Goal: Task Accomplishment & Management: Manage account settings

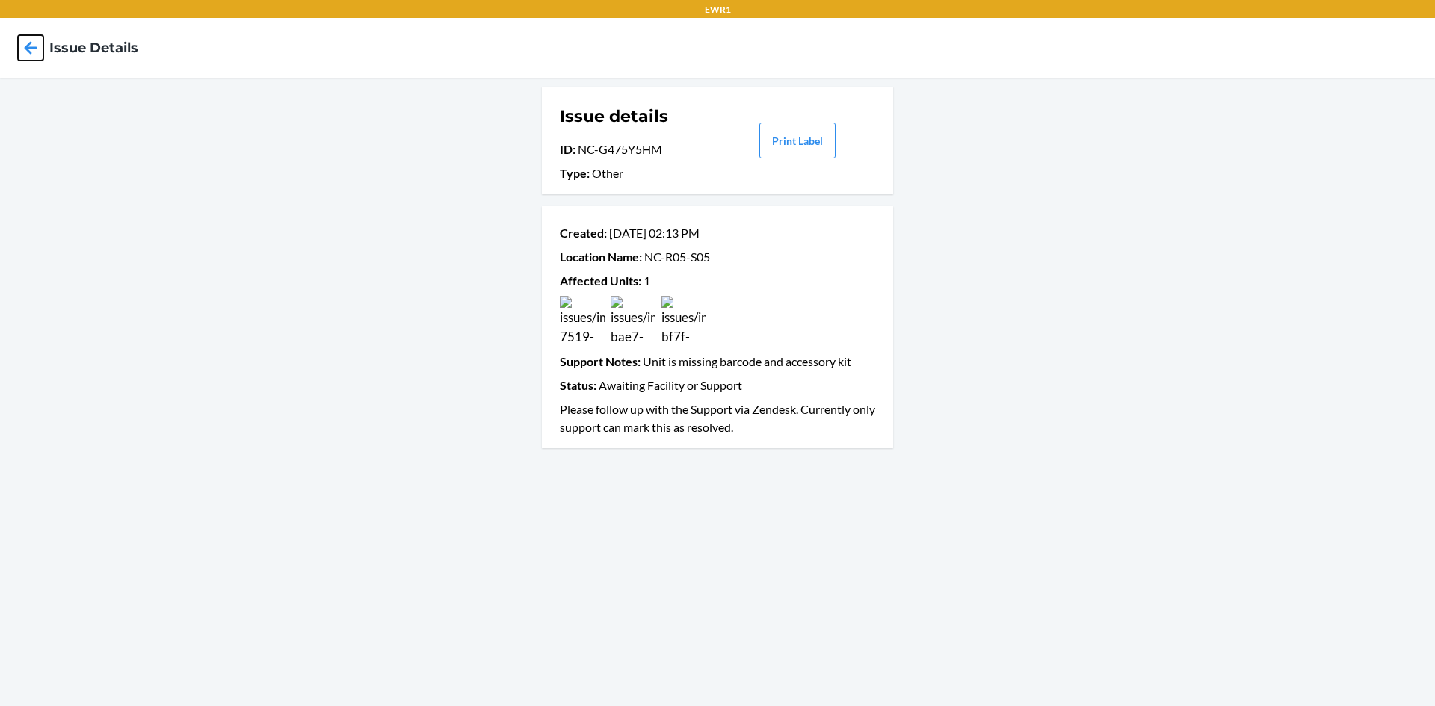
click at [36, 46] on icon at bounding box center [30, 47] width 25 height 25
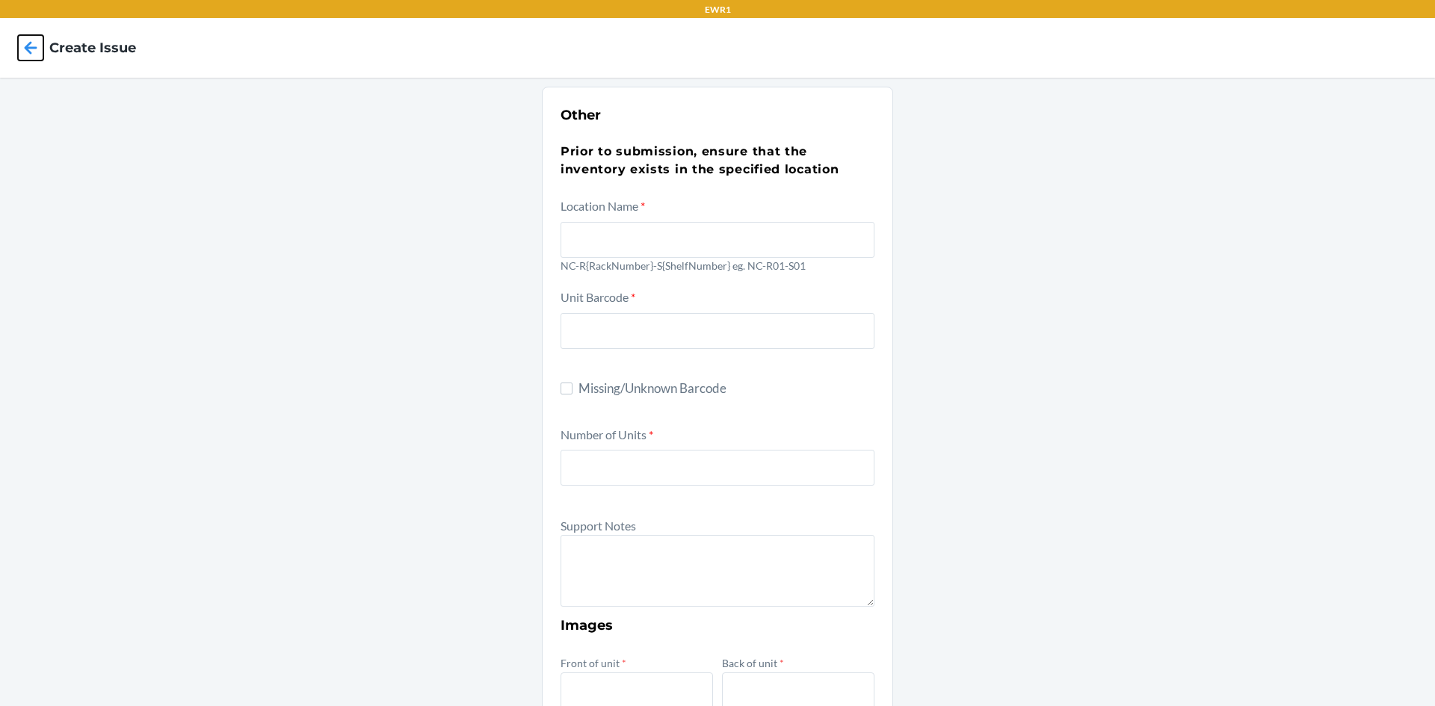
click at [36, 46] on icon at bounding box center [30, 47] width 25 height 25
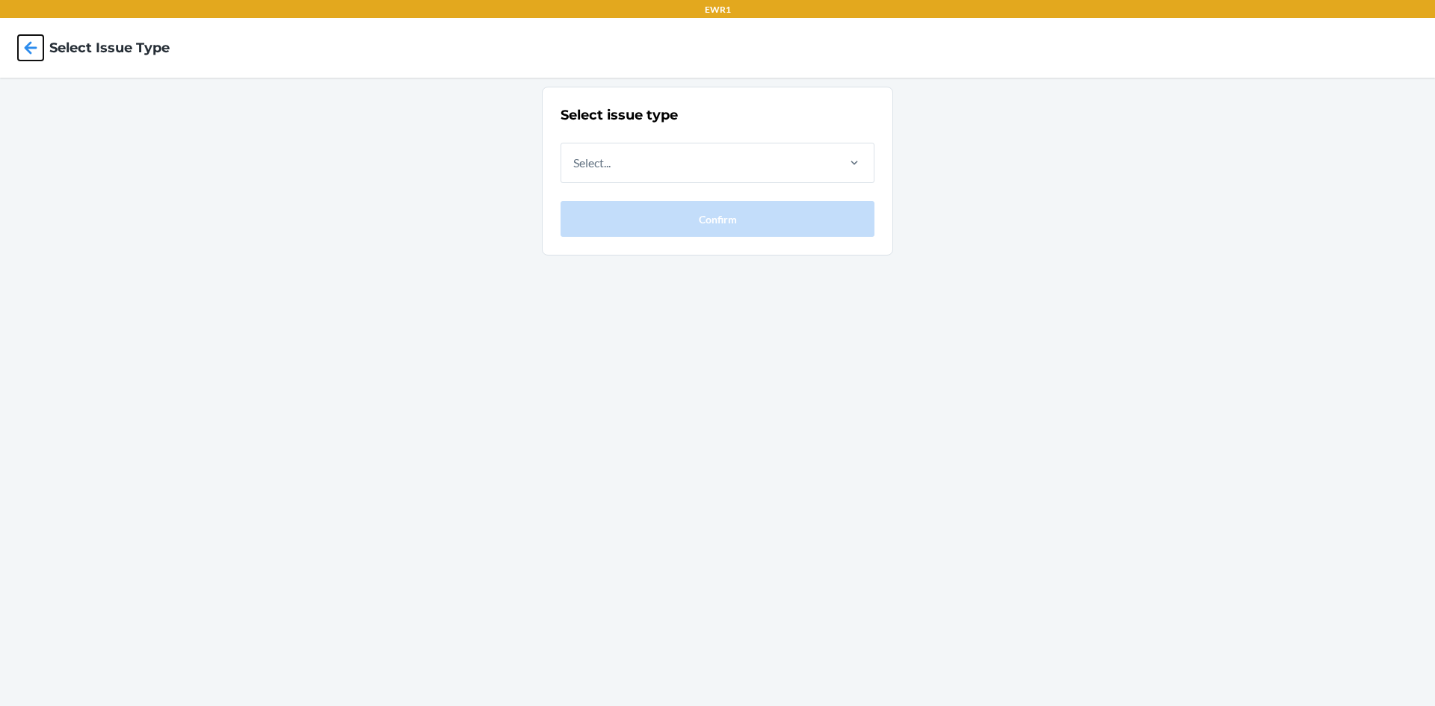
click at [36, 46] on icon at bounding box center [30, 47] width 25 height 25
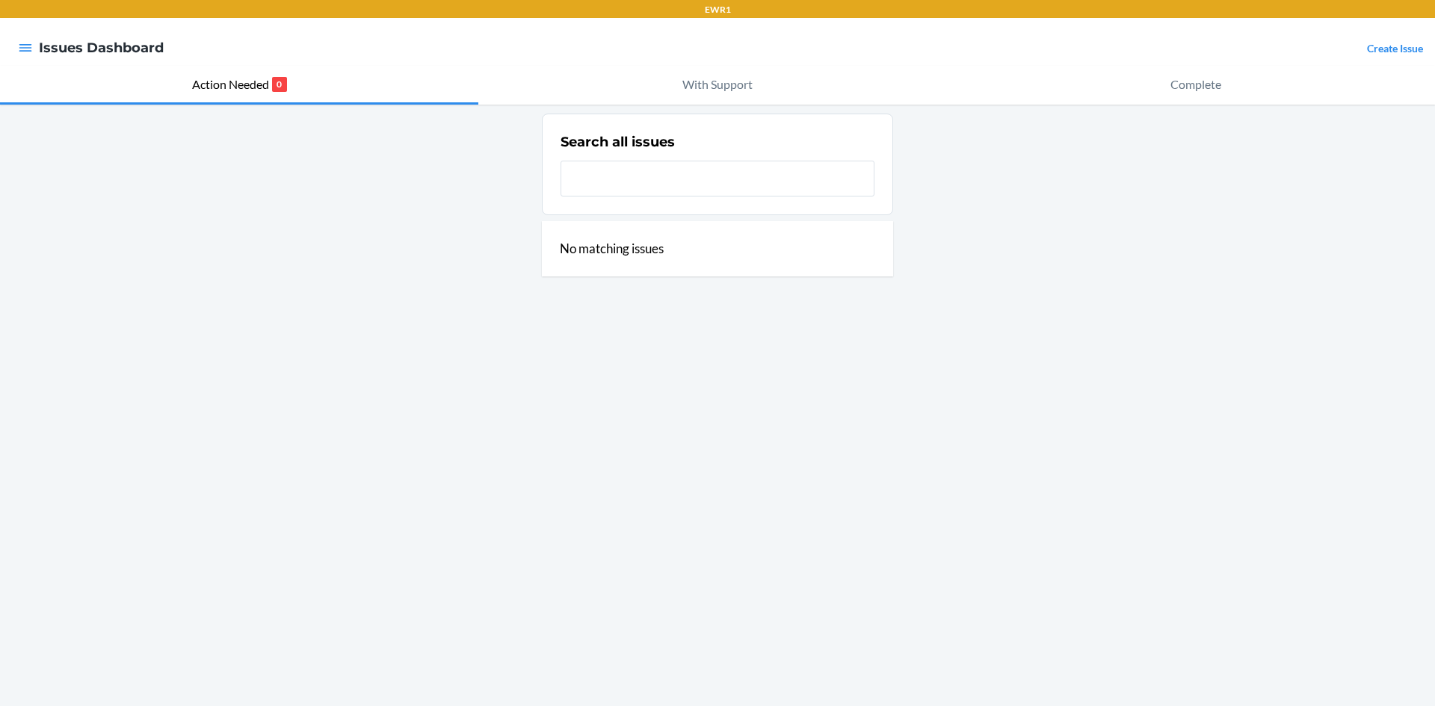
click at [35, 43] on div at bounding box center [25, 47] width 27 height 31
click at [24, 49] on icon "button" at bounding box center [25, 47] width 15 height 15
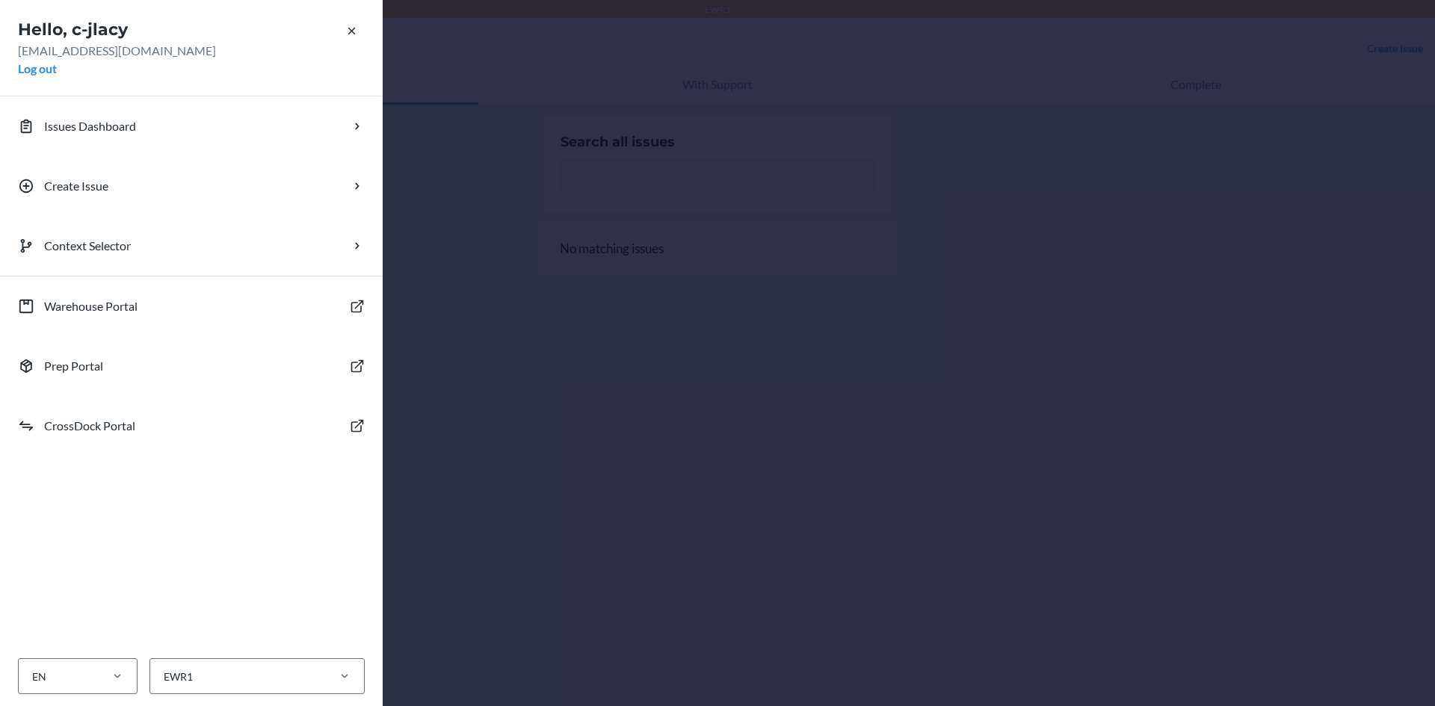
click at [483, 186] on div "Hello, c-jlacy [EMAIL_ADDRESS][DOMAIN_NAME] Log out Issues Dashboard Create Iss…" at bounding box center [717, 353] width 1435 height 706
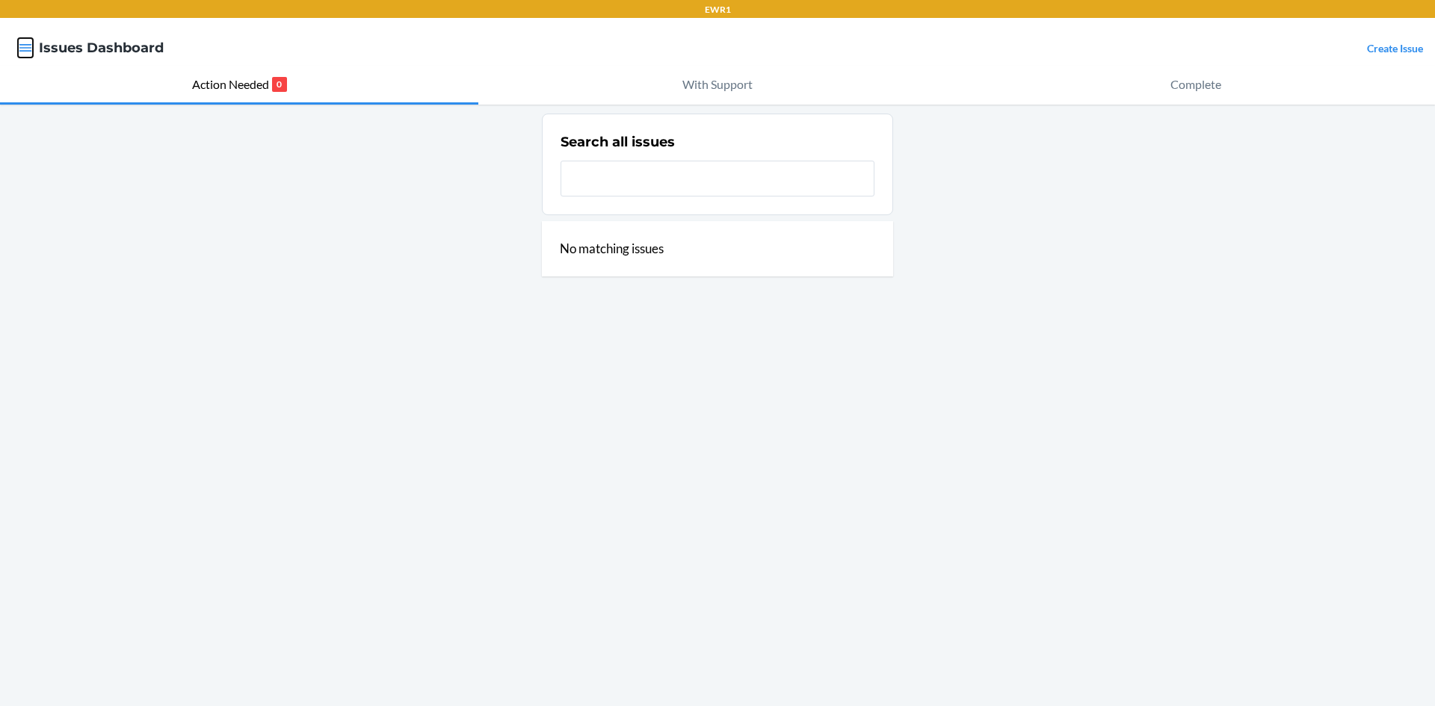
click at [27, 49] on icon "button" at bounding box center [25, 47] width 13 height 7
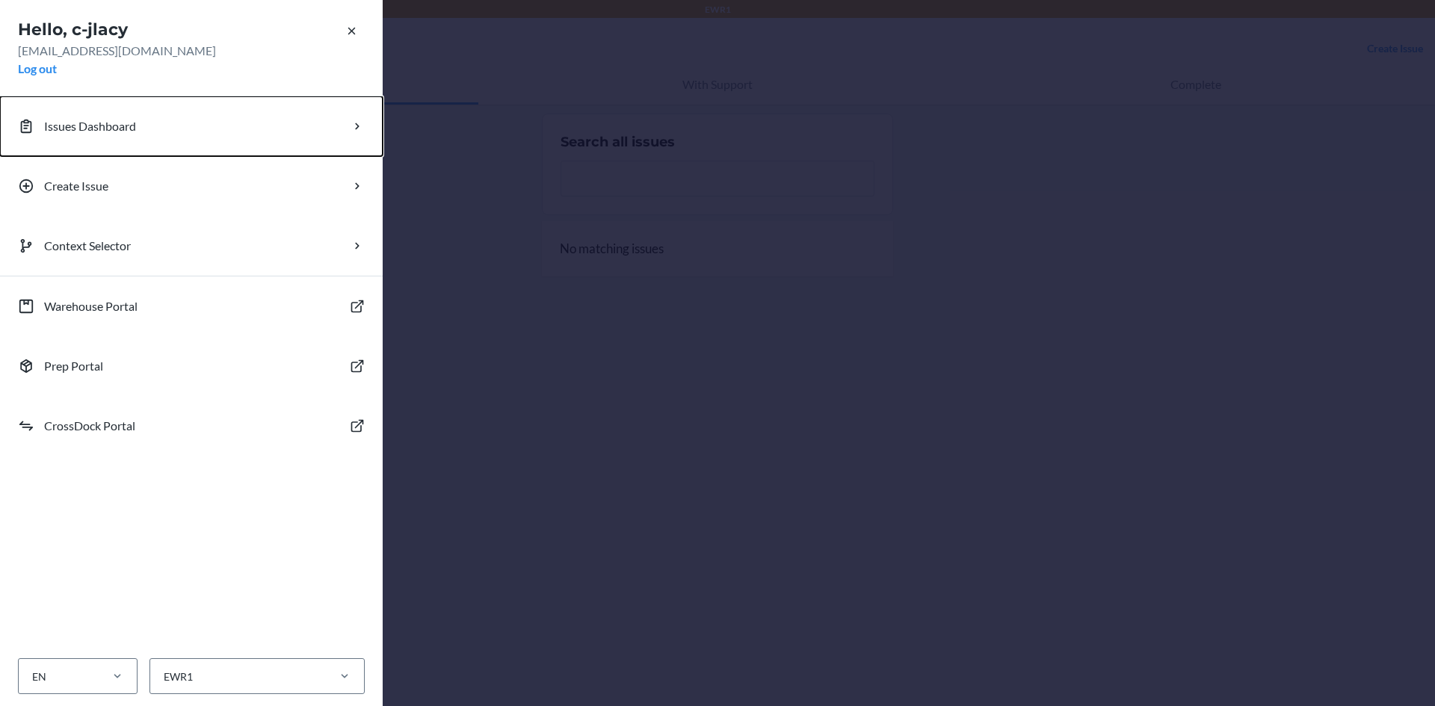
click at [64, 133] on p "Issues Dashboard" at bounding box center [90, 126] width 92 height 18
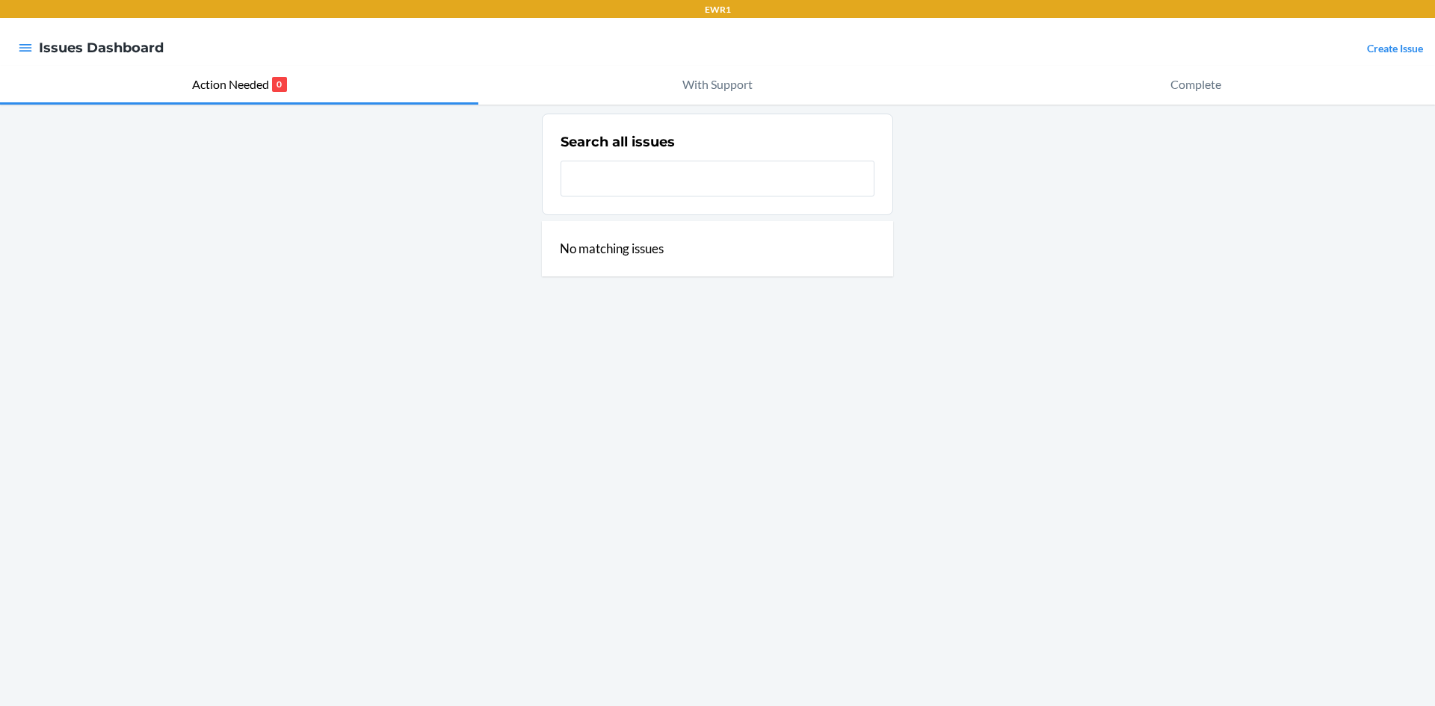
click at [673, 250] on div "No matching issues" at bounding box center [717, 248] width 351 height 55
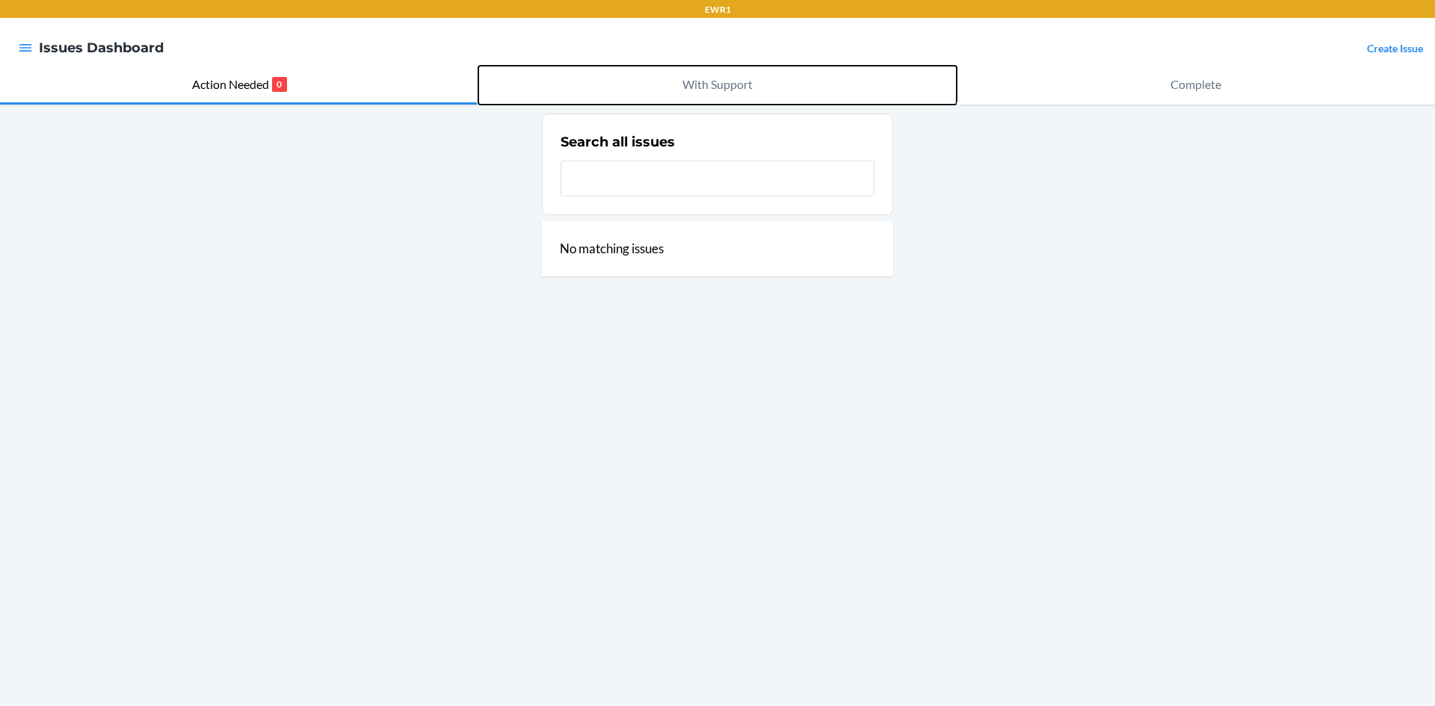
click at [720, 80] on p "With Support" at bounding box center [717, 84] width 70 height 18
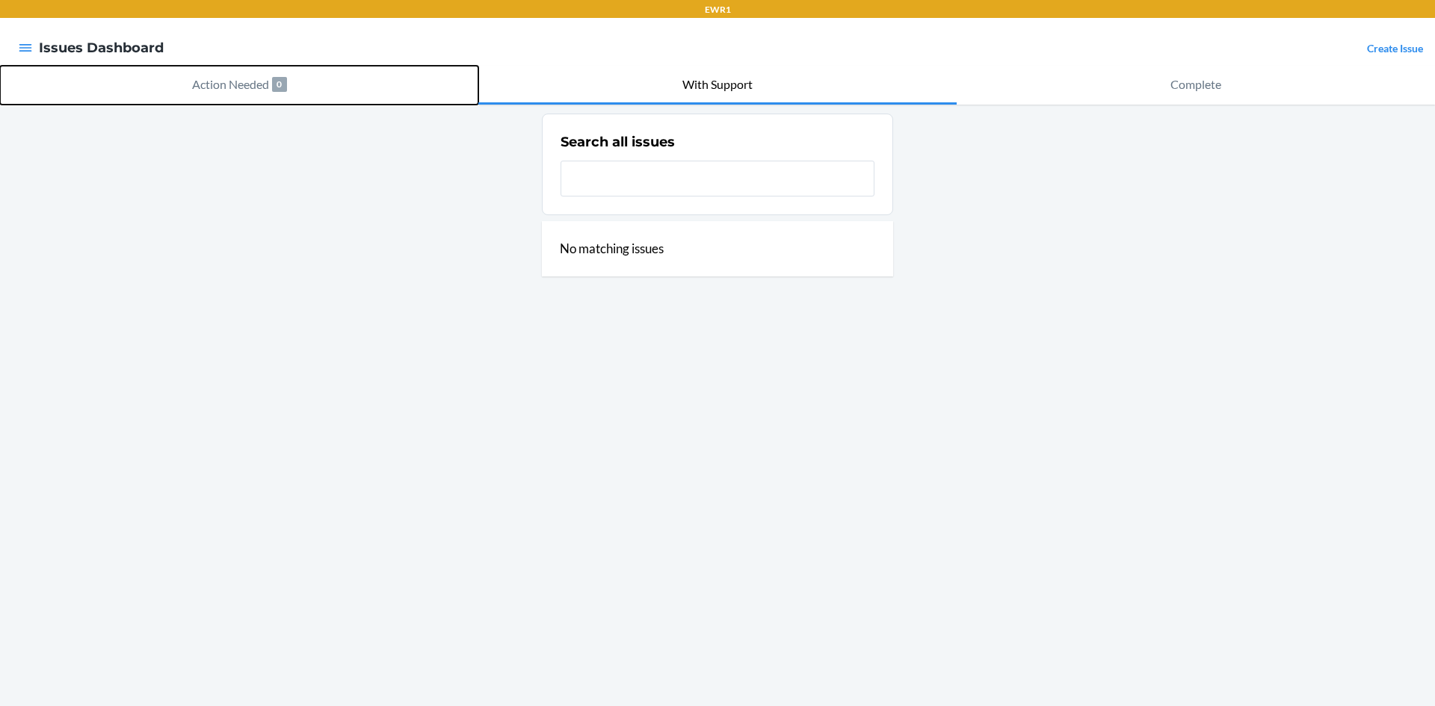
click at [282, 83] on p "0" at bounding box center [279, 84] width 15 height 15
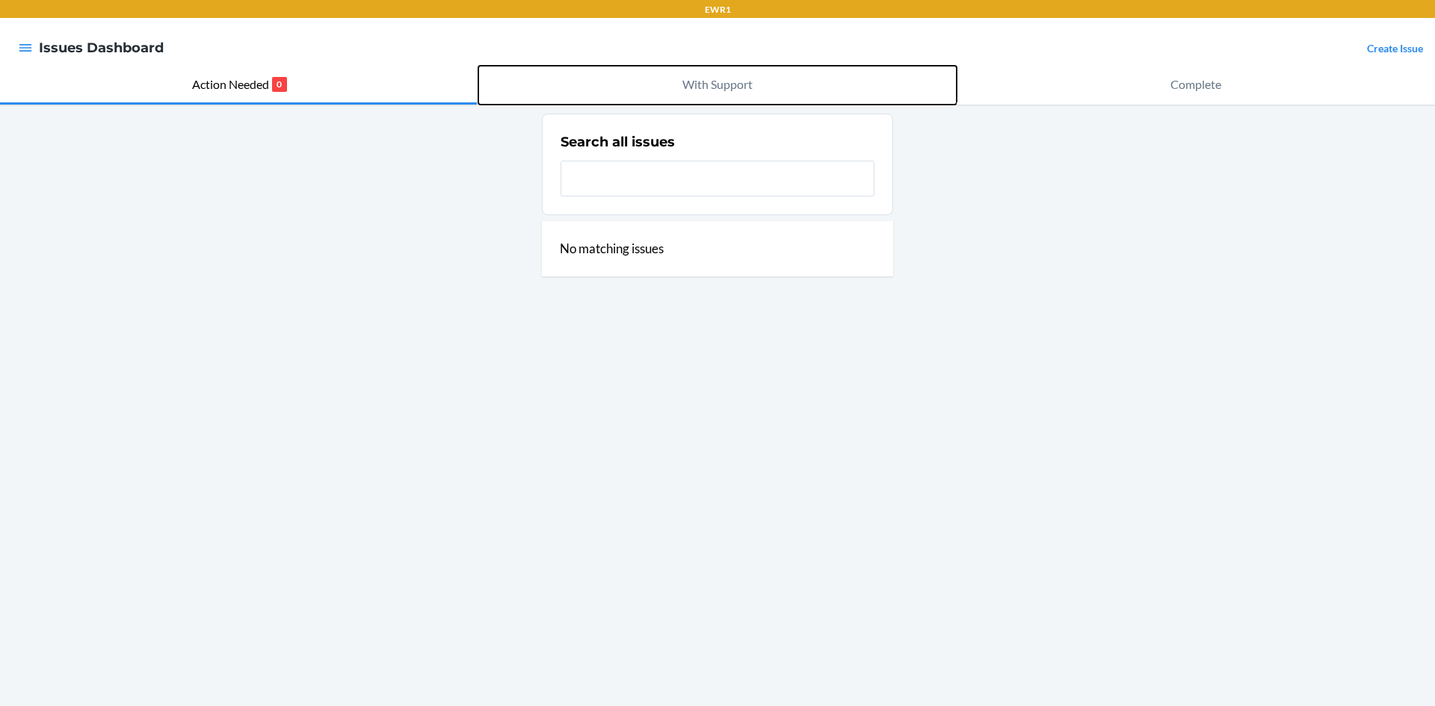
click at [720, 88] on p "With Support" at bounding box center [717, 84] width 70 height 18
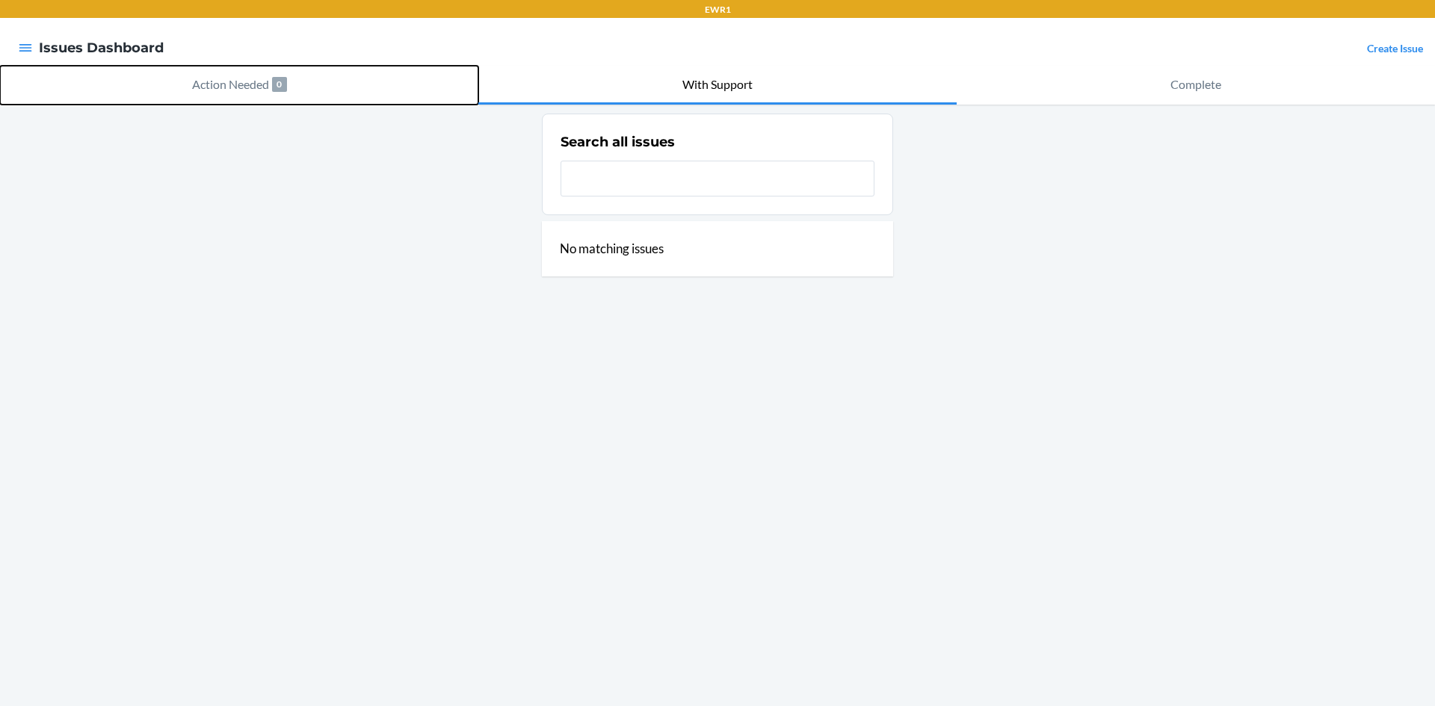
click at [300, 81] on button "Action Needed 0" at bounding box center [239, 85] width 478 height 39
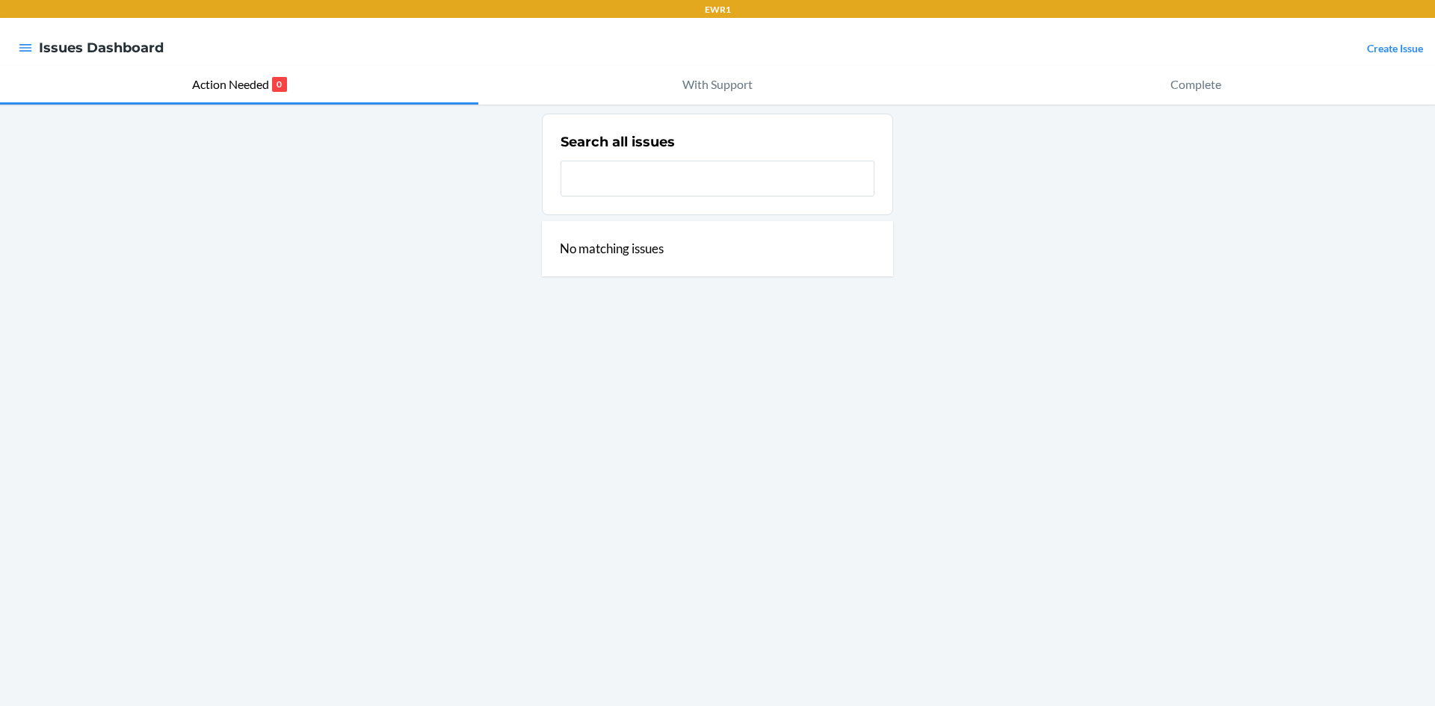
click at [699, 377] on div "Search all issues No matching issues" at bounding box center [717, 406] width 1435 height 602
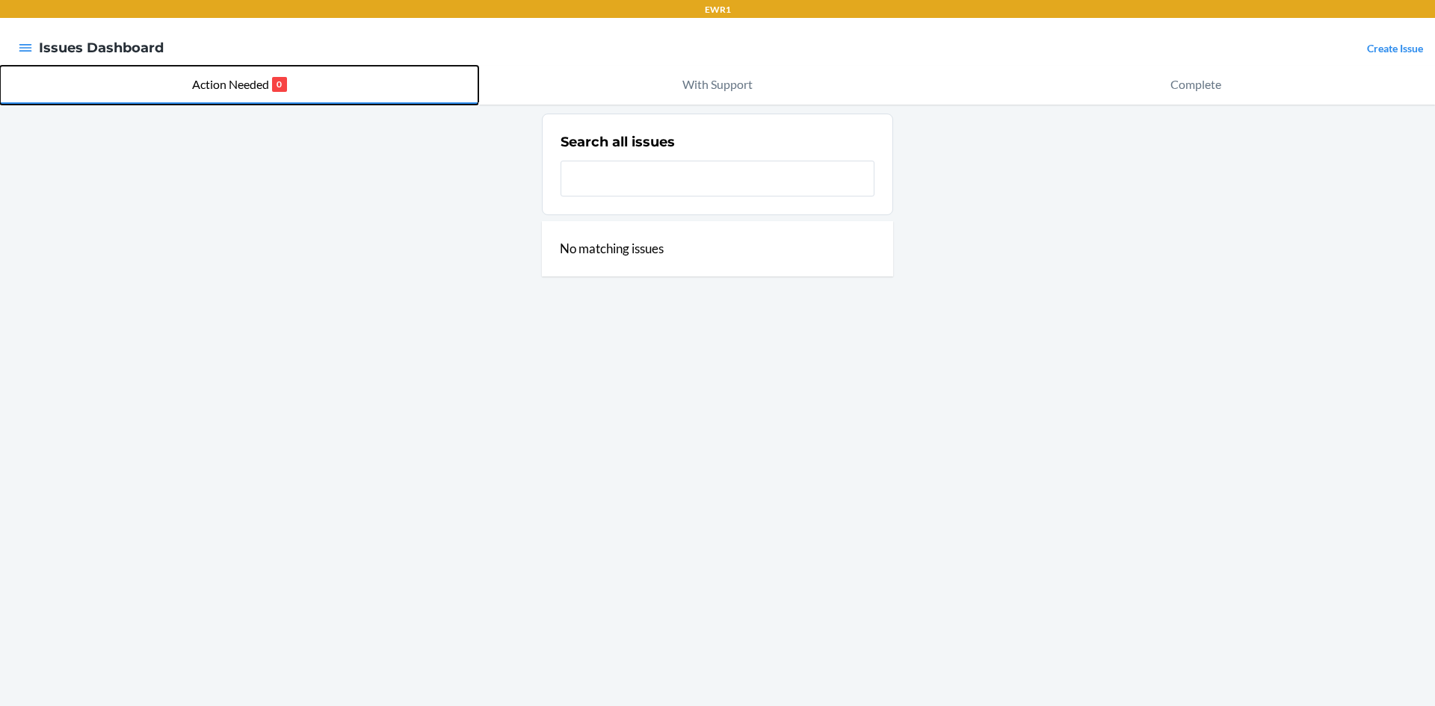
click at [240, 81] on p "Action Needed" at bounding box center [230, 84] width 77 height 18
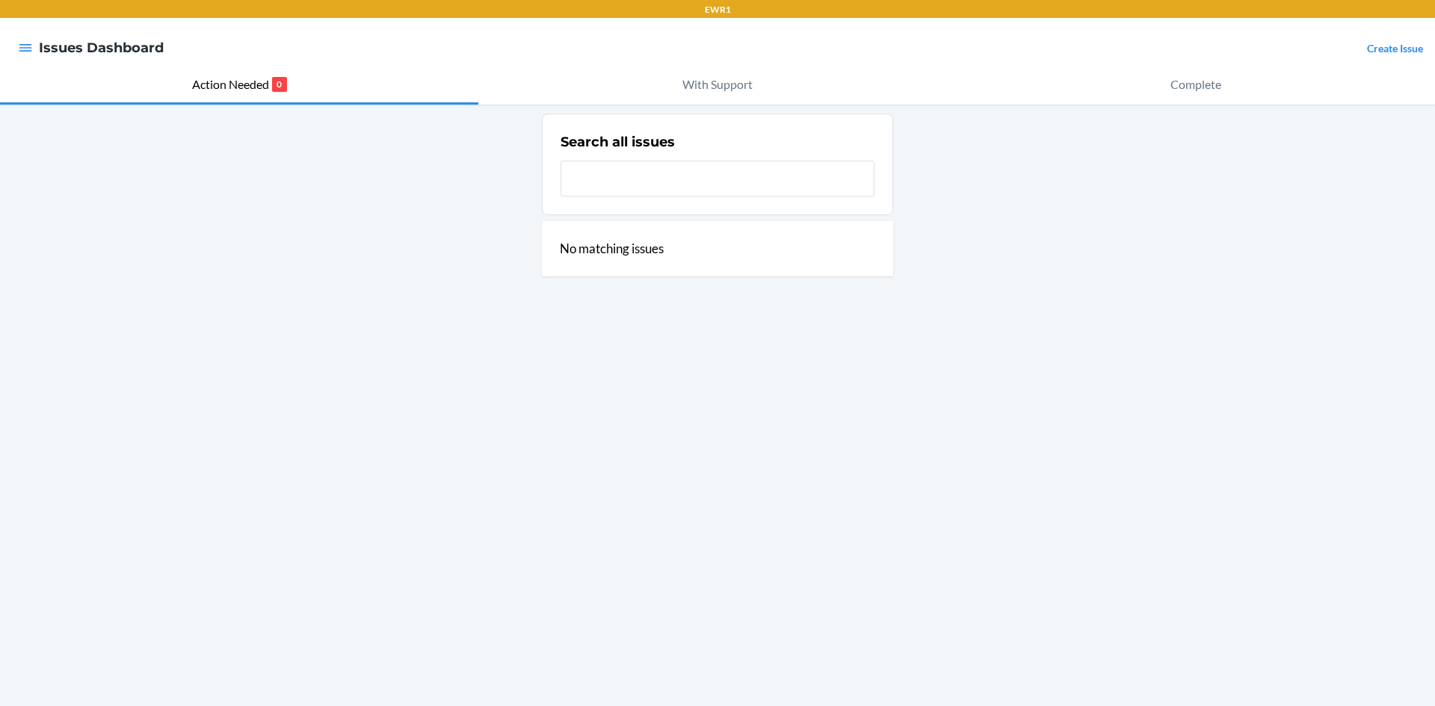
click at [347, 314] on div "Search all issues No matching issues" at bounding box center [717, 406] width 1435 height 602
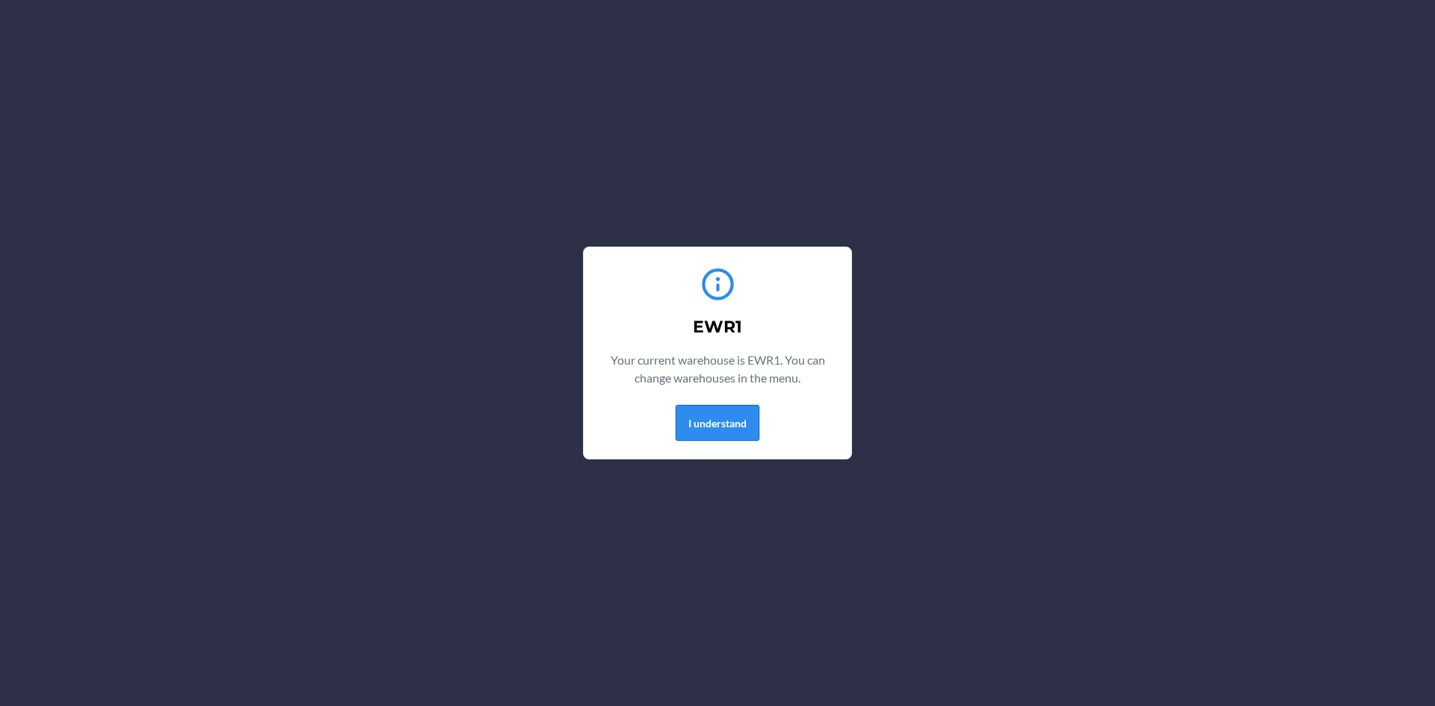
click at [731, 435] on button "I understand" at bounding box center [718, 423] width 84 height 36
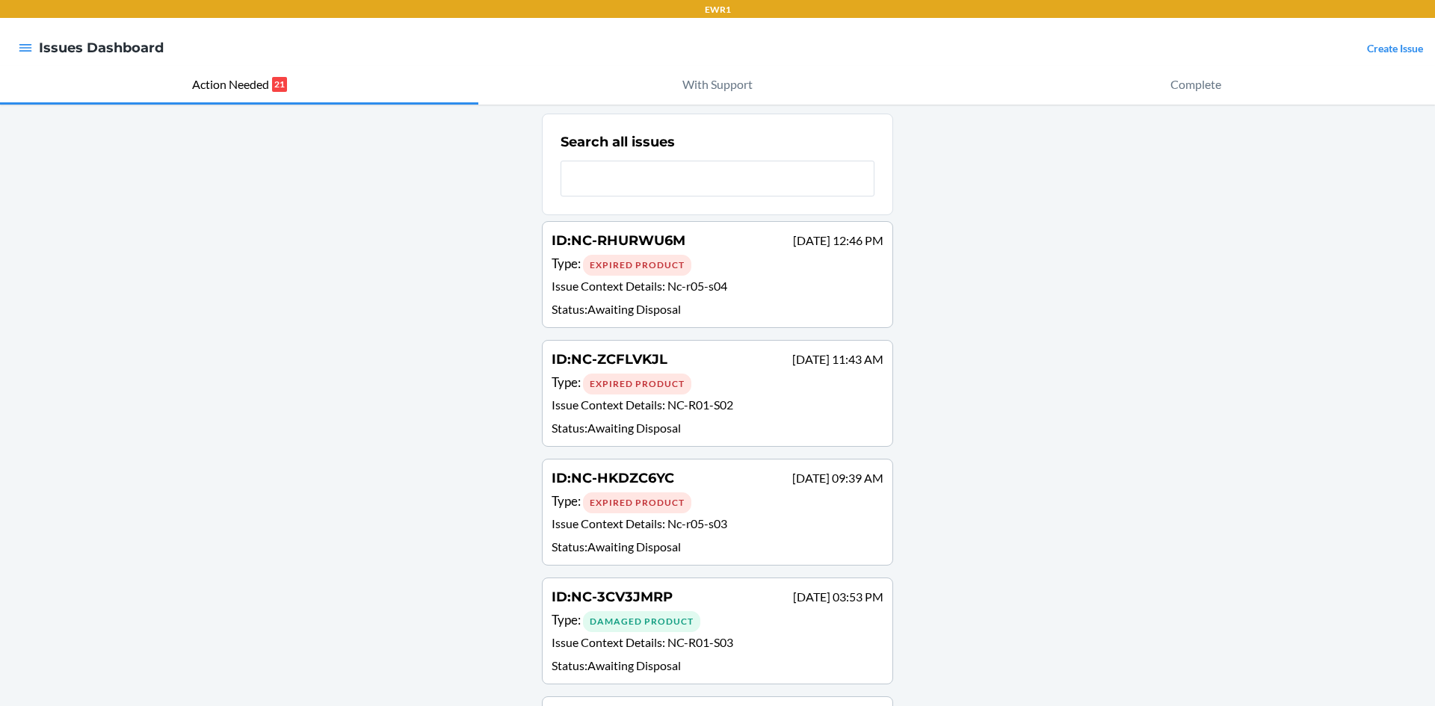
click at [710, 277] on p "Issue Context Details : Nc-r05-s04" at bounding box center [717, 288] width 332 height 22
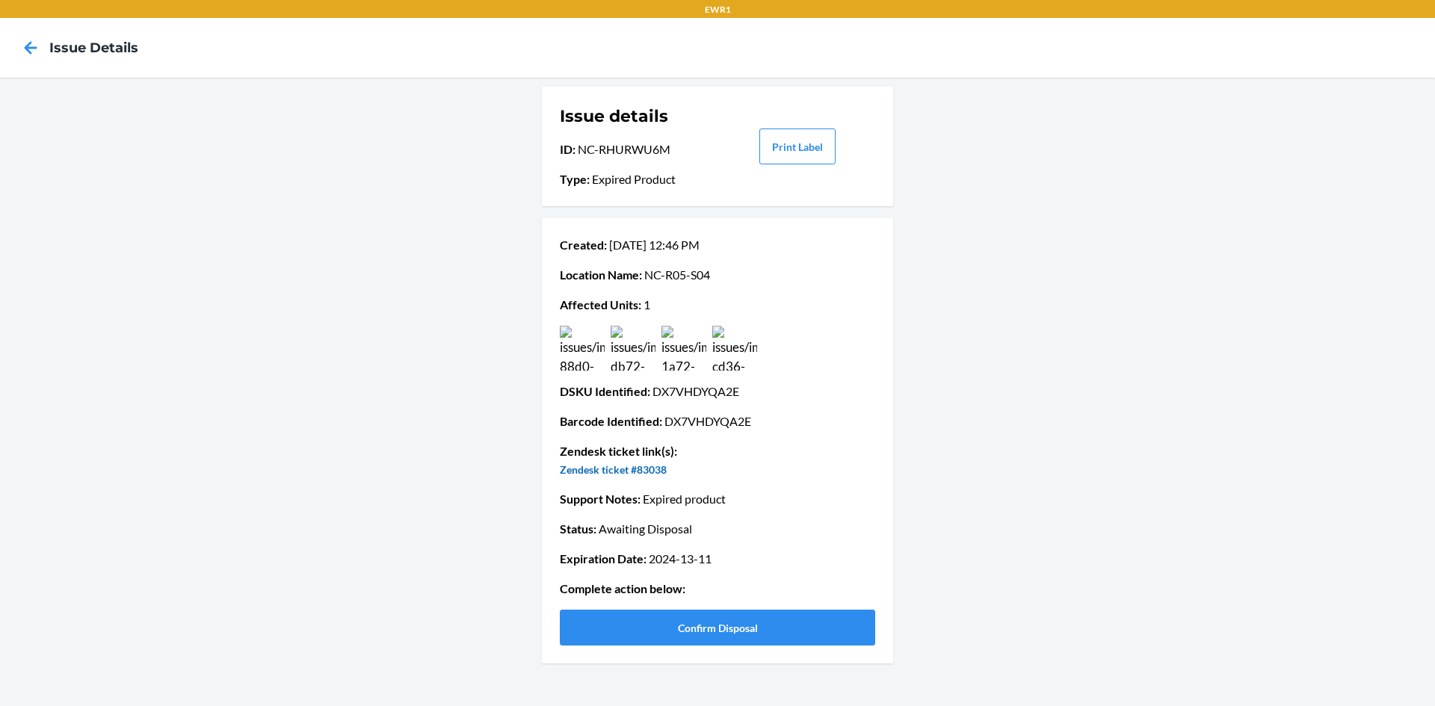
click at [633, 473] on link "Zendesk ticket #83038" at bounding box center [613, 469] width 107 height 13
drag, startPoint x: 714, startPoint y: 433, endPoint x: 1107, endPoint y: 494, distance: 397.0
click at [1119, 486] on div "Issue details ID : NC-RHURWU6M Type : Expired Product Print Label Created : Sep…" at bounding box center [717, 392] width 1435 height 628
click at [808, 630] on button "Confirm Disposal" at bounding box center [717, 628] width 315 height 36
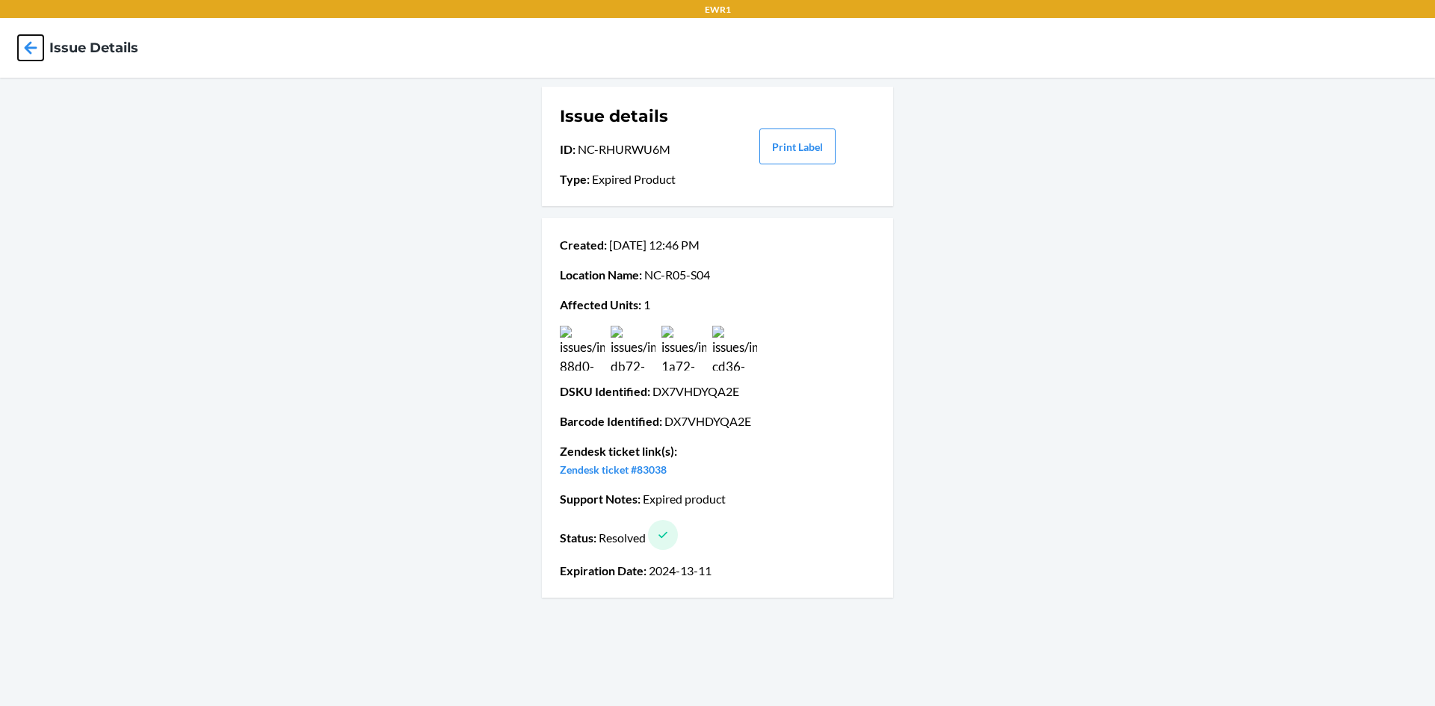
click at [31, 55] on icon at bounding box center [30, 47] width 25 height 25
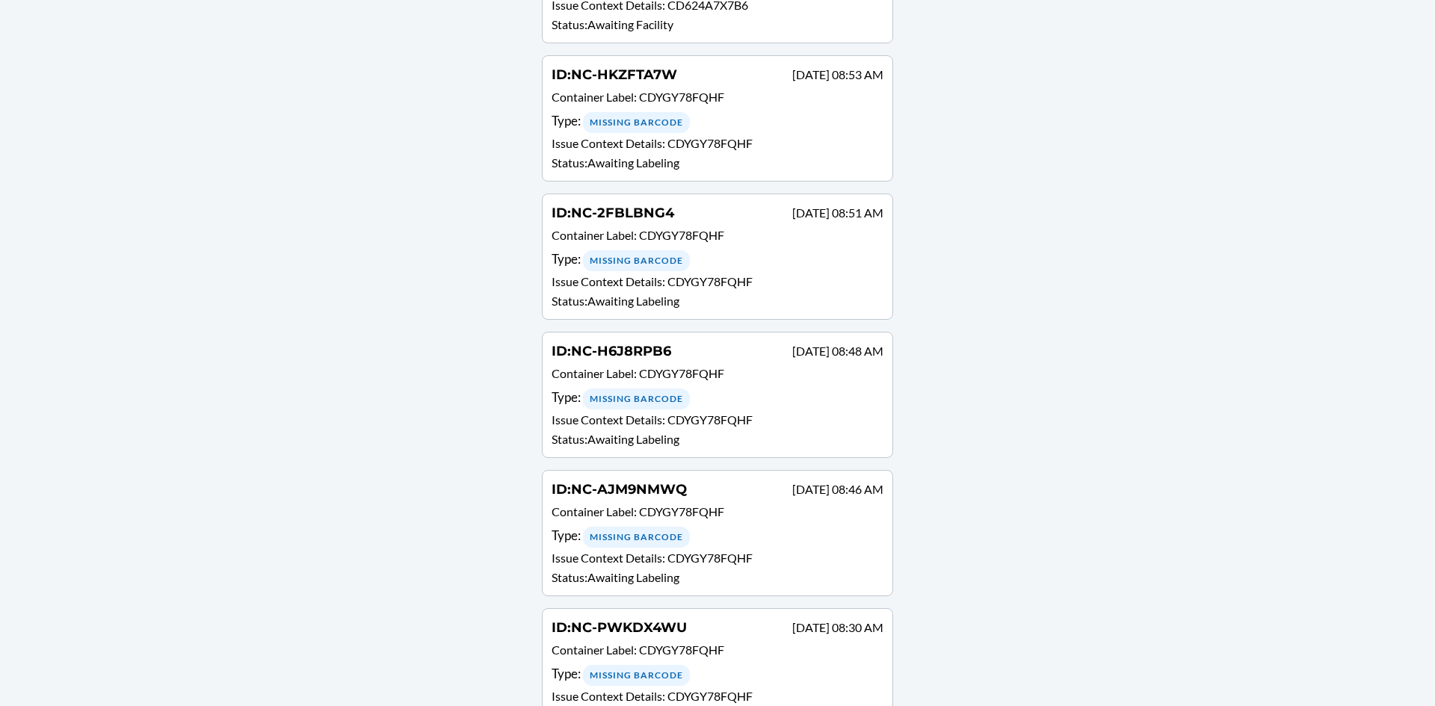
scroll to position [2134, 0]
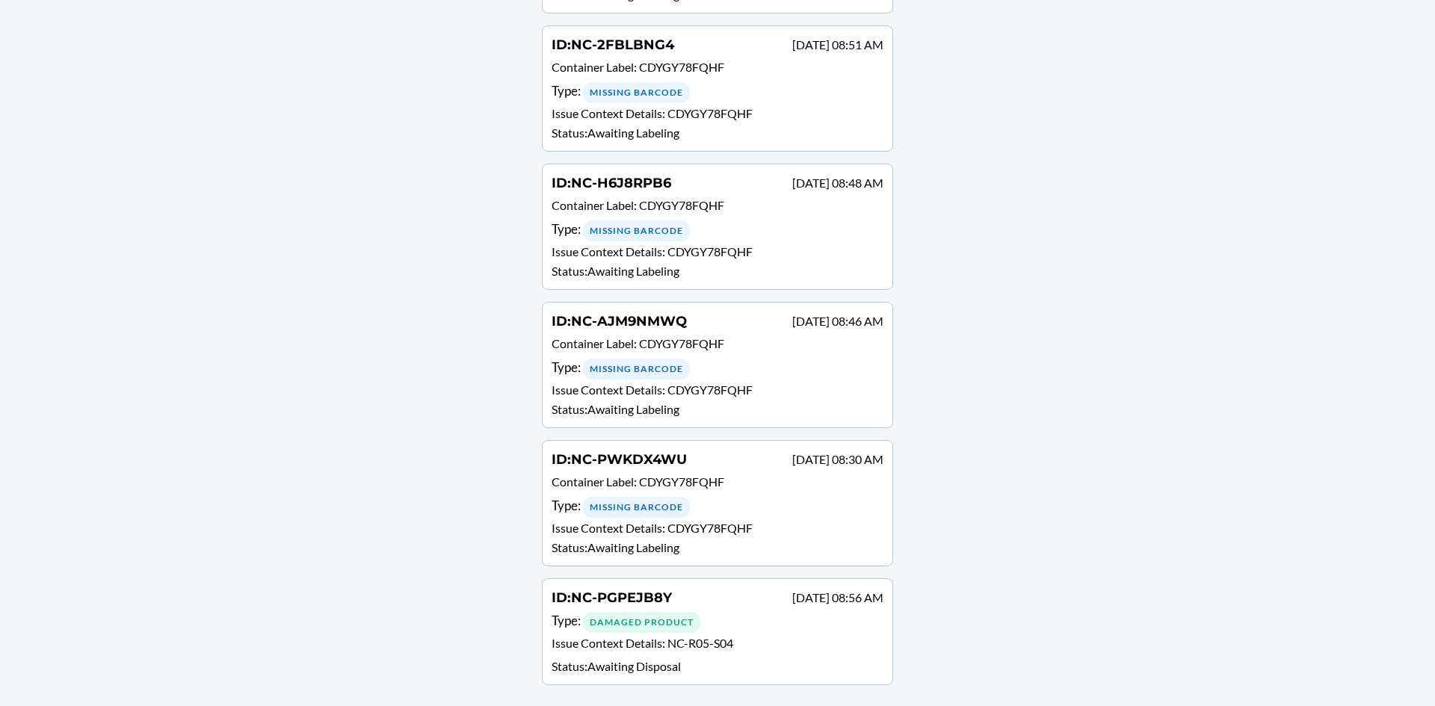
click at [666, 628] on div "Damaged Product" at bounding box center [641, 622] width 117 height 21
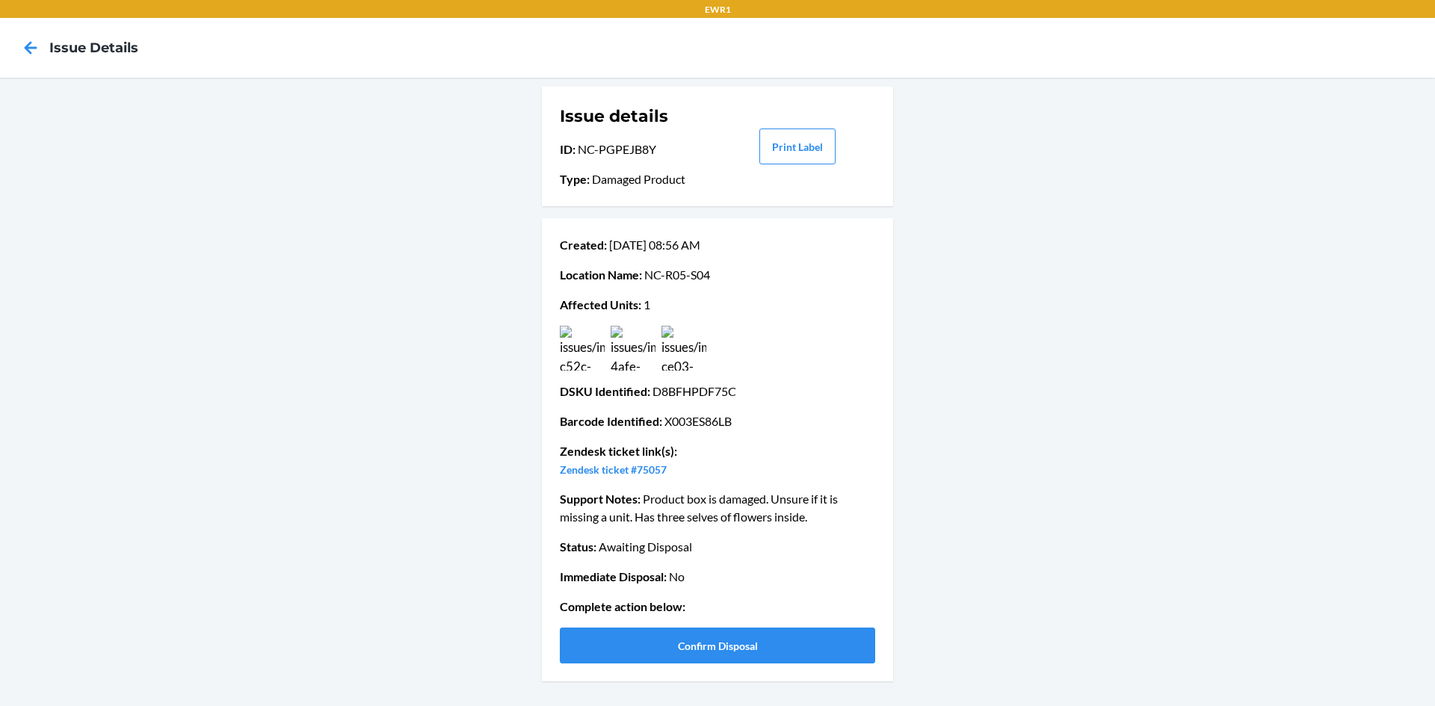
click at [571, 356] on img at bounding box center [582, 348] width 45 height 45
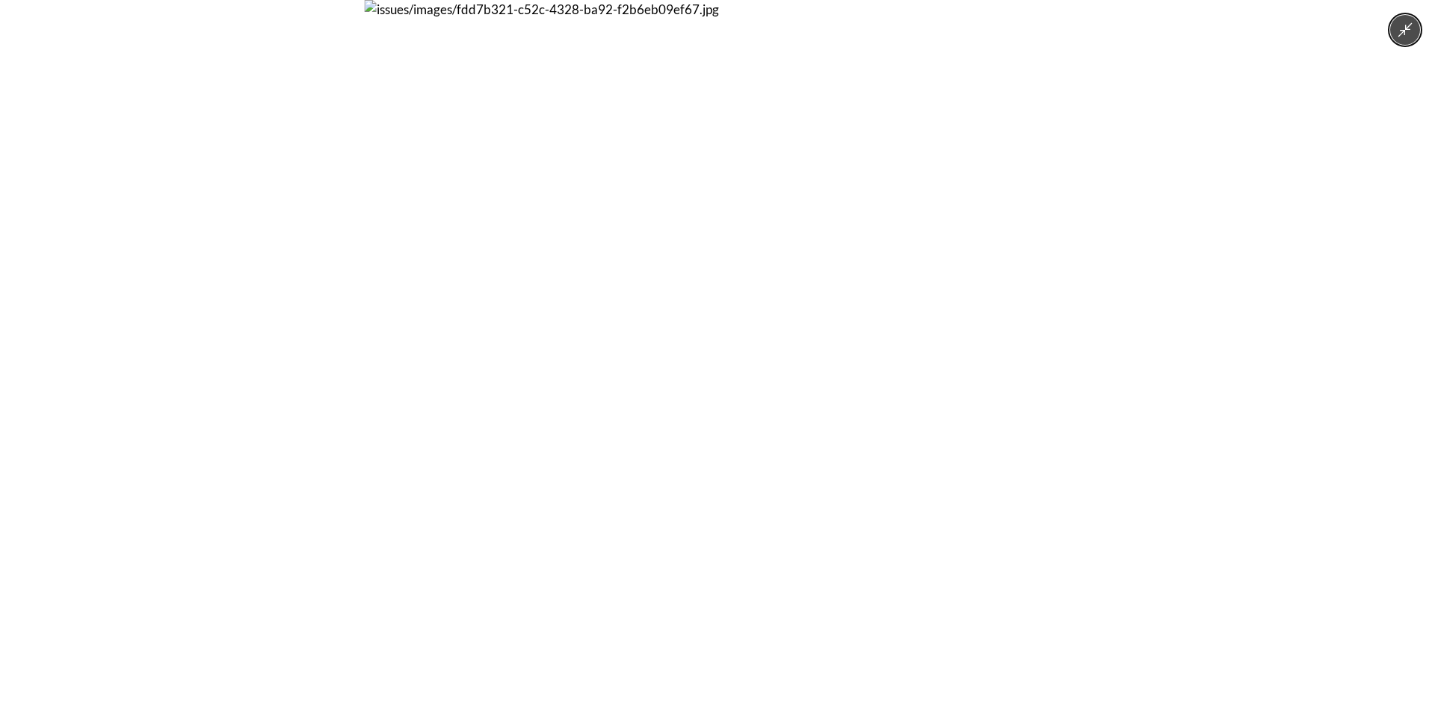
click at [640, 346] on img at bounding box center [718, 353] width 706 height 706
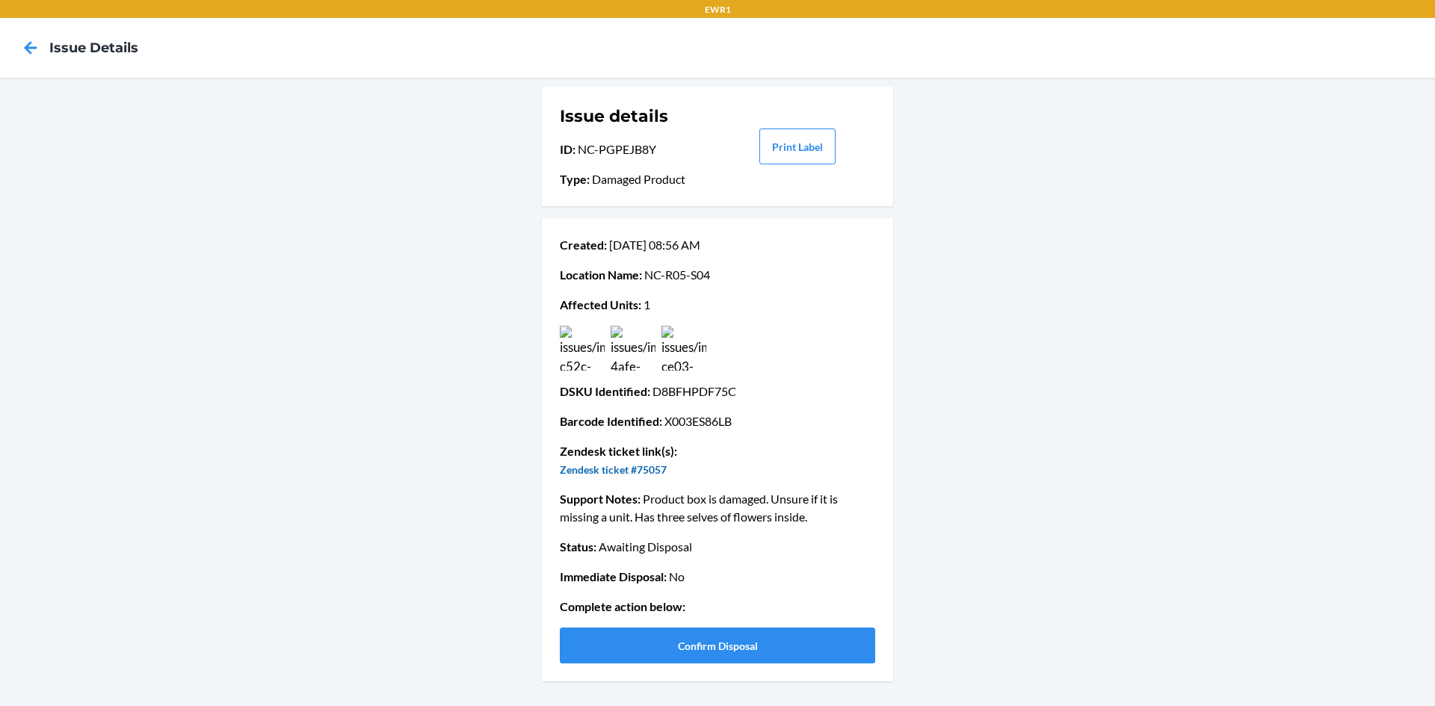
click at [624, 473] on link "Zendesk ticket #75057" at bounding box center [613, 469] width 107 height 13
click at [749, 643] on button "Confirm Disposal" at bounding box center [717, 646] width 315 height 36
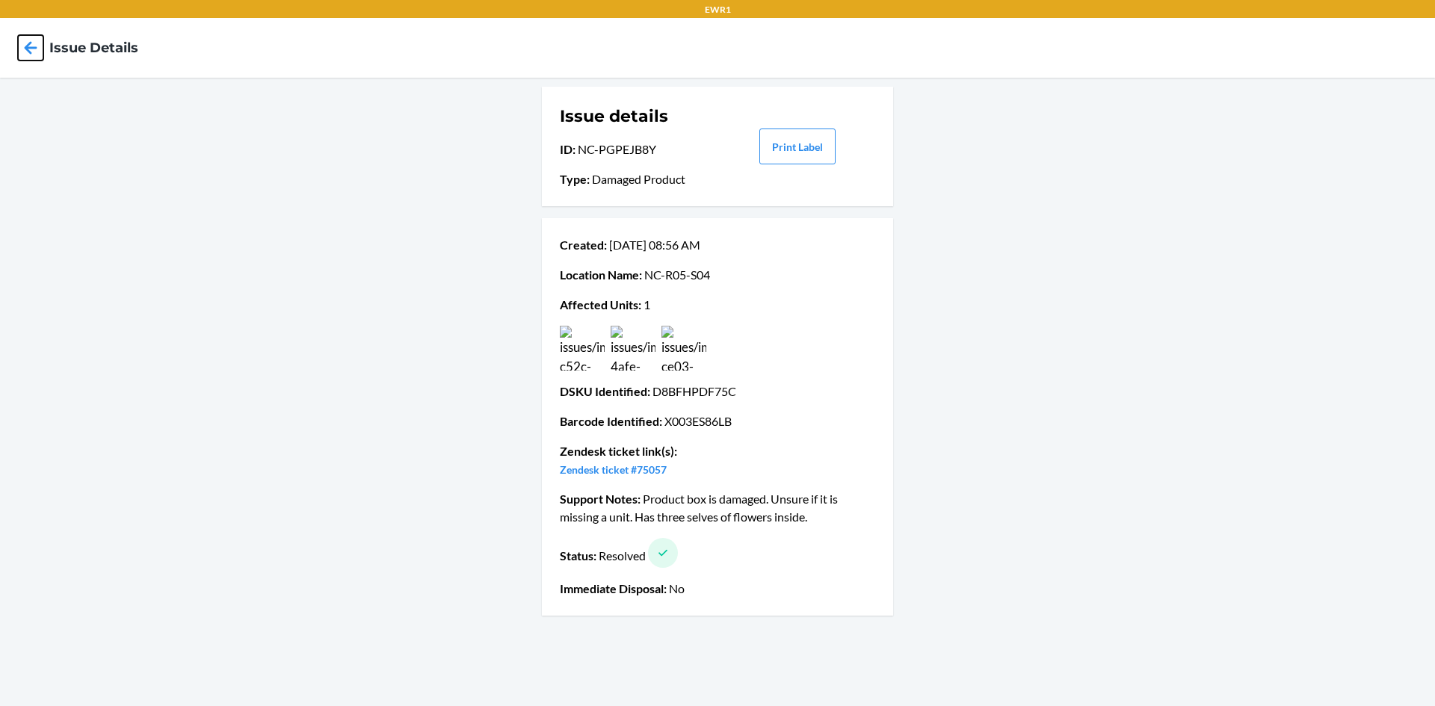
click at [31, 53] on icon at bounding box center [31, 47] width 13 height 13
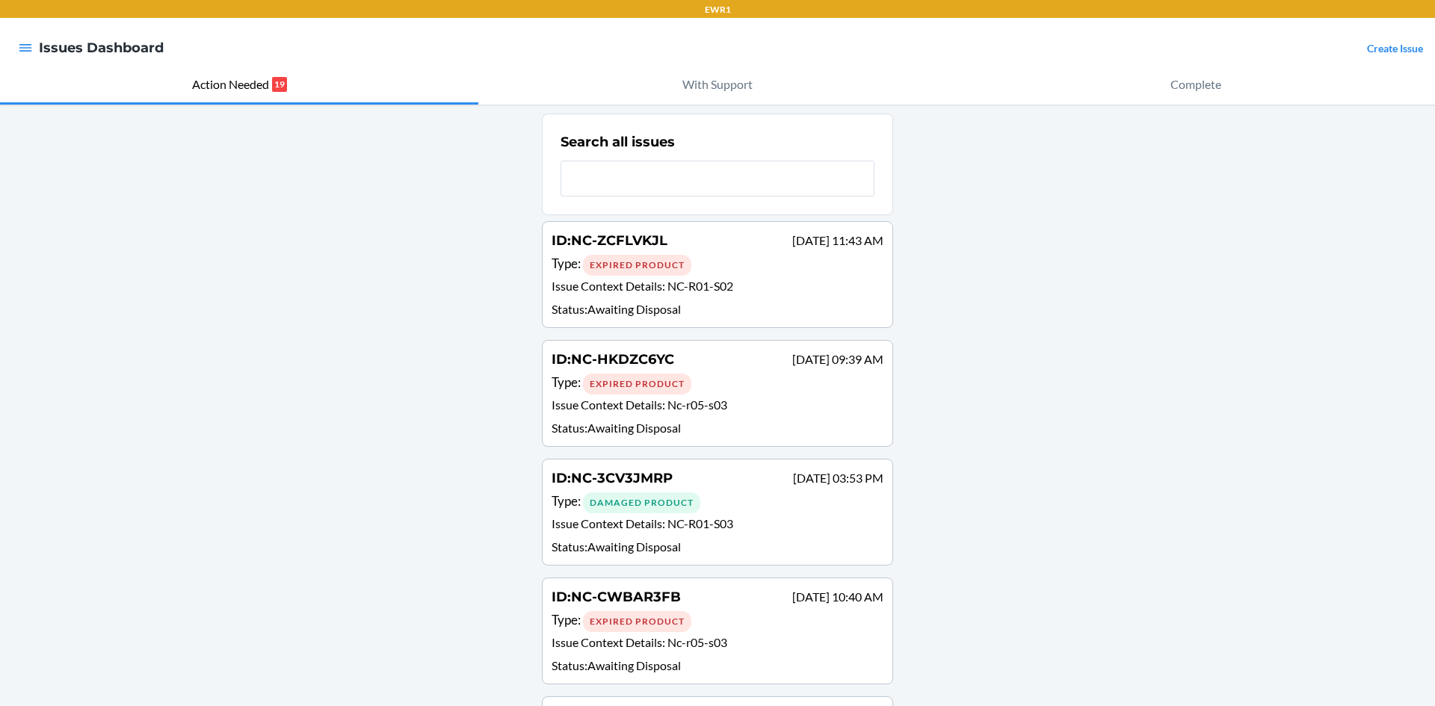
click at [723, 259] on div "Type : Expired Product" at bounding box center [717, 265] width 332 height 22
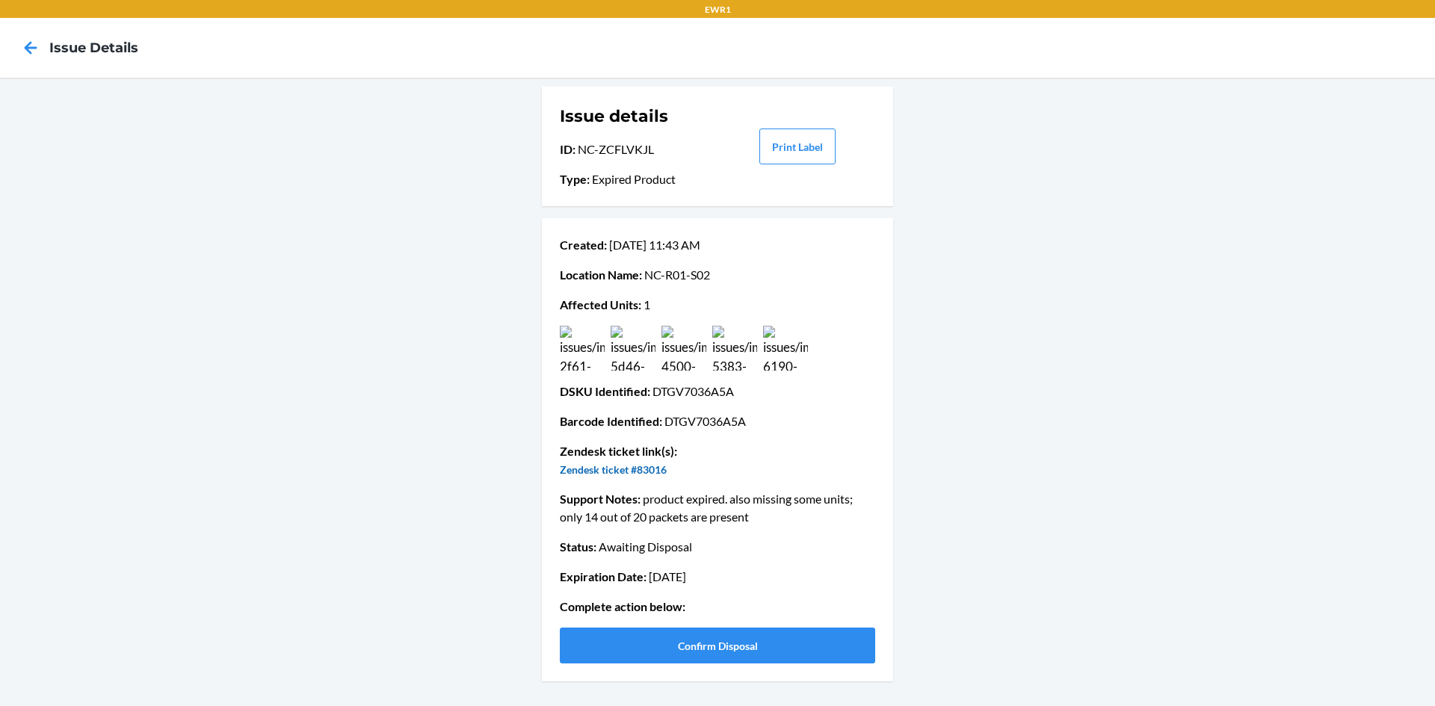
click at [628, 470] on link "Zendesk ticket #83016" at bounding box center [613, 469] width 107 height 13
click at [759, 646] on button "Confirm Disposal" at bounding box center [717, 646] width 315 height 36
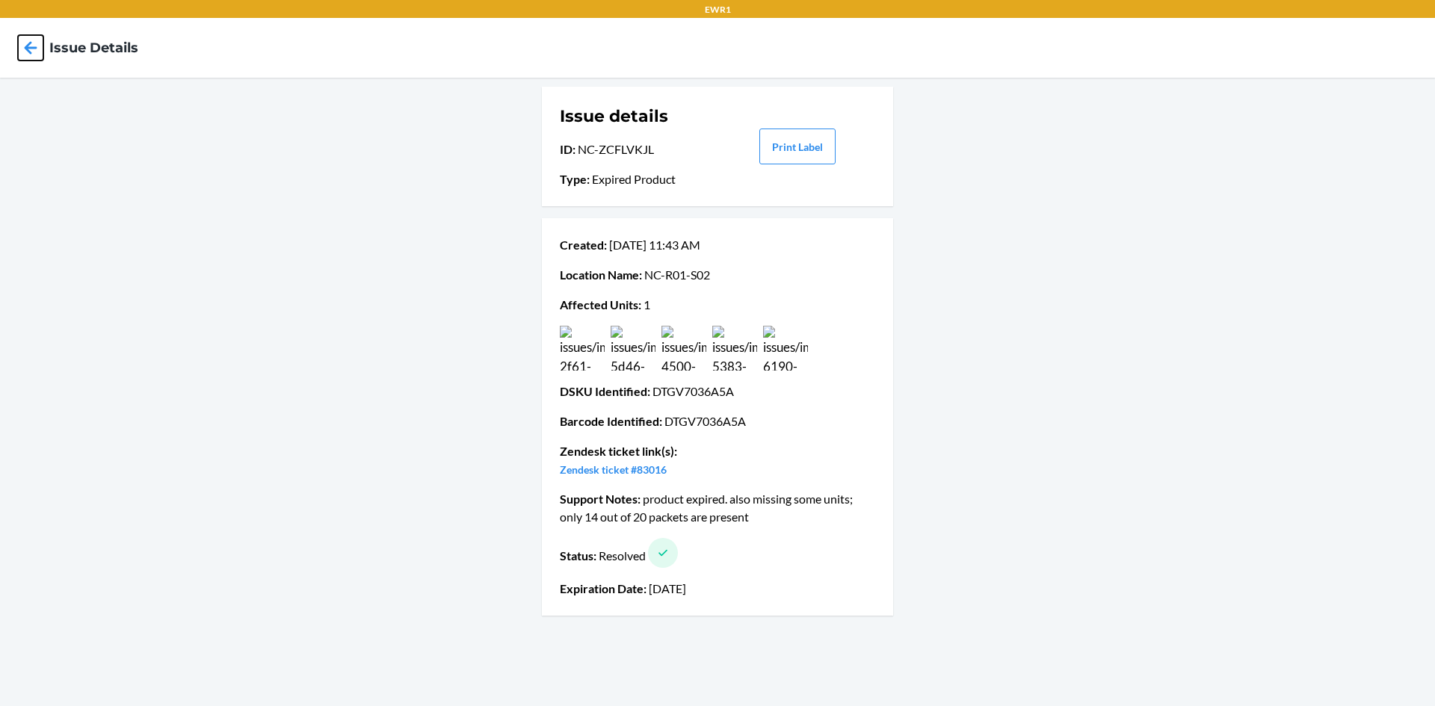
click at [24, 46] on icon at bounding box center [30, 47] width 25 height 25
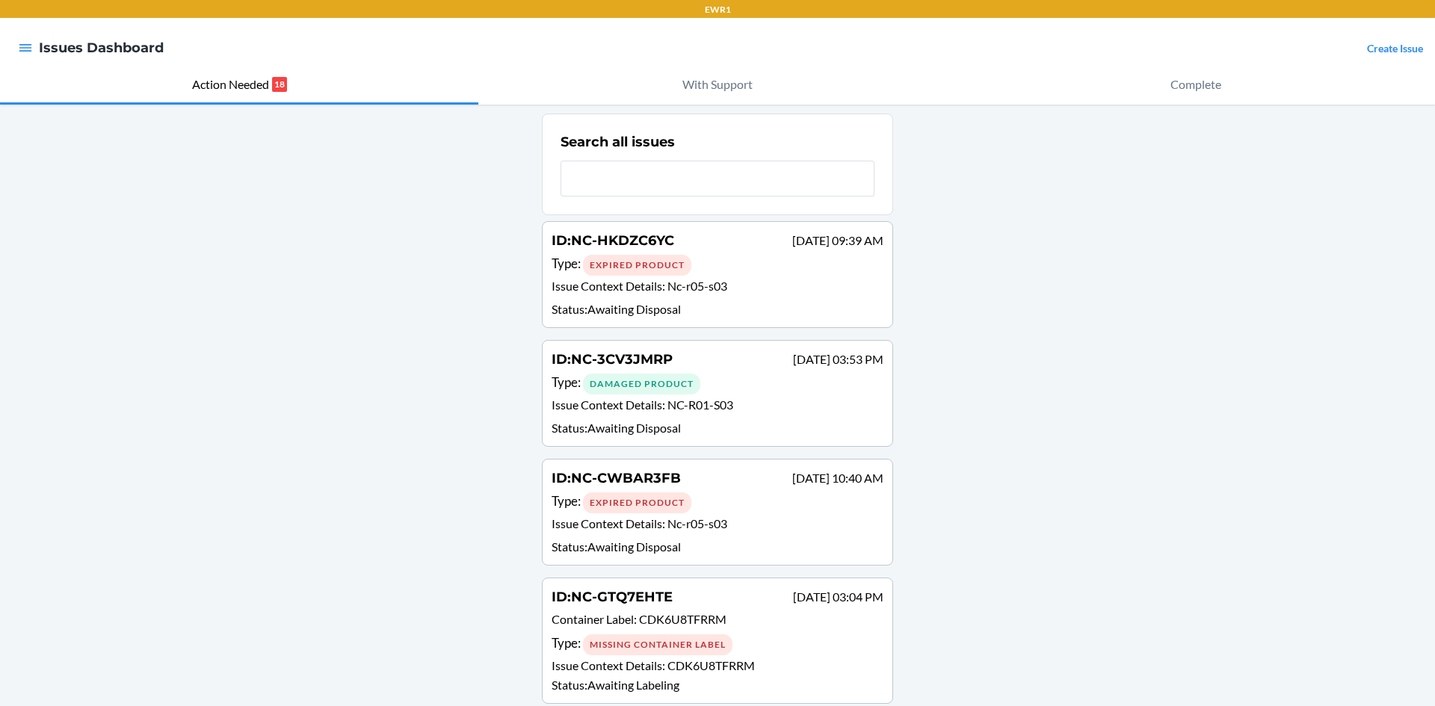
click at [709, 254] on div "Type : Expired Product" at bounding box center [717, 265] width 332 height 22
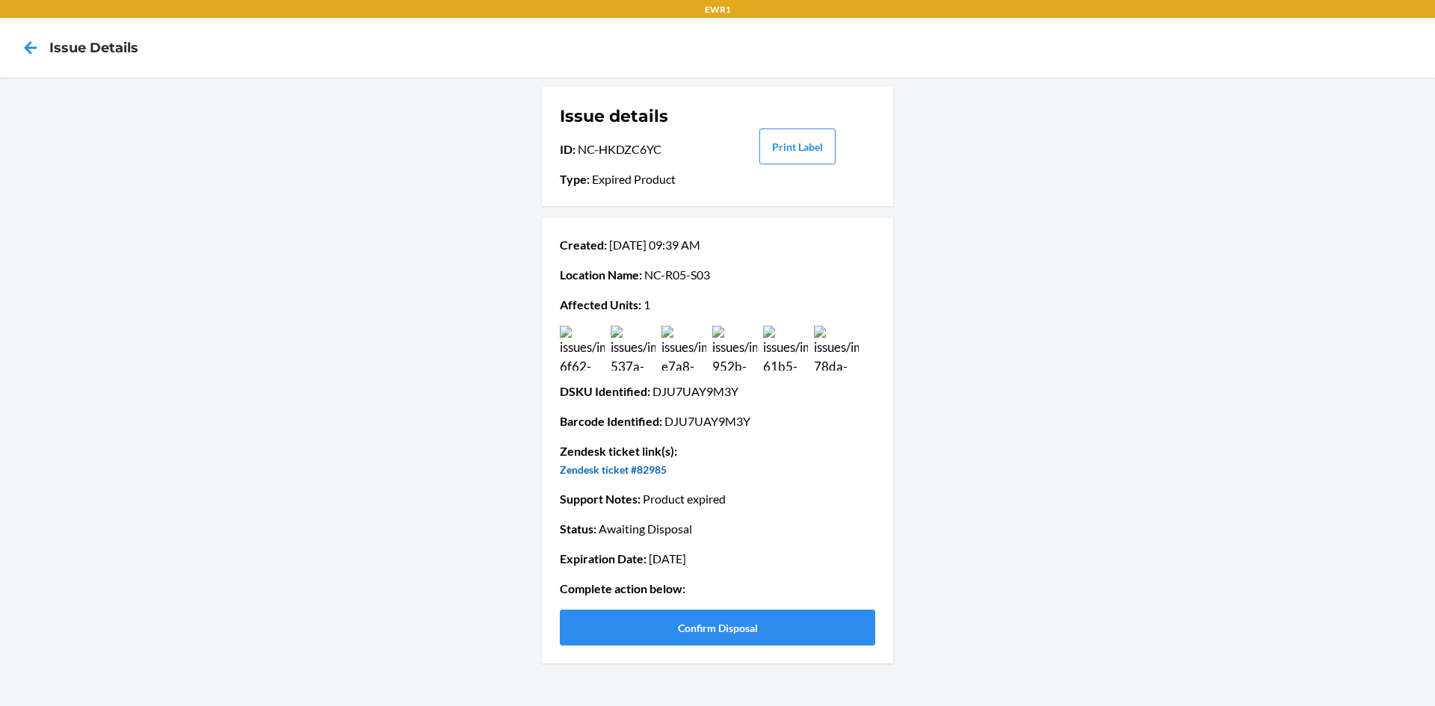
click at [646, 471] on link "Zendesk ticket #82985" at bounding box center [613, 469] width 107 height 13
click at [766, 635] on button "Confirm Disposal" at bounding box center [717, 628] width 315 height 36
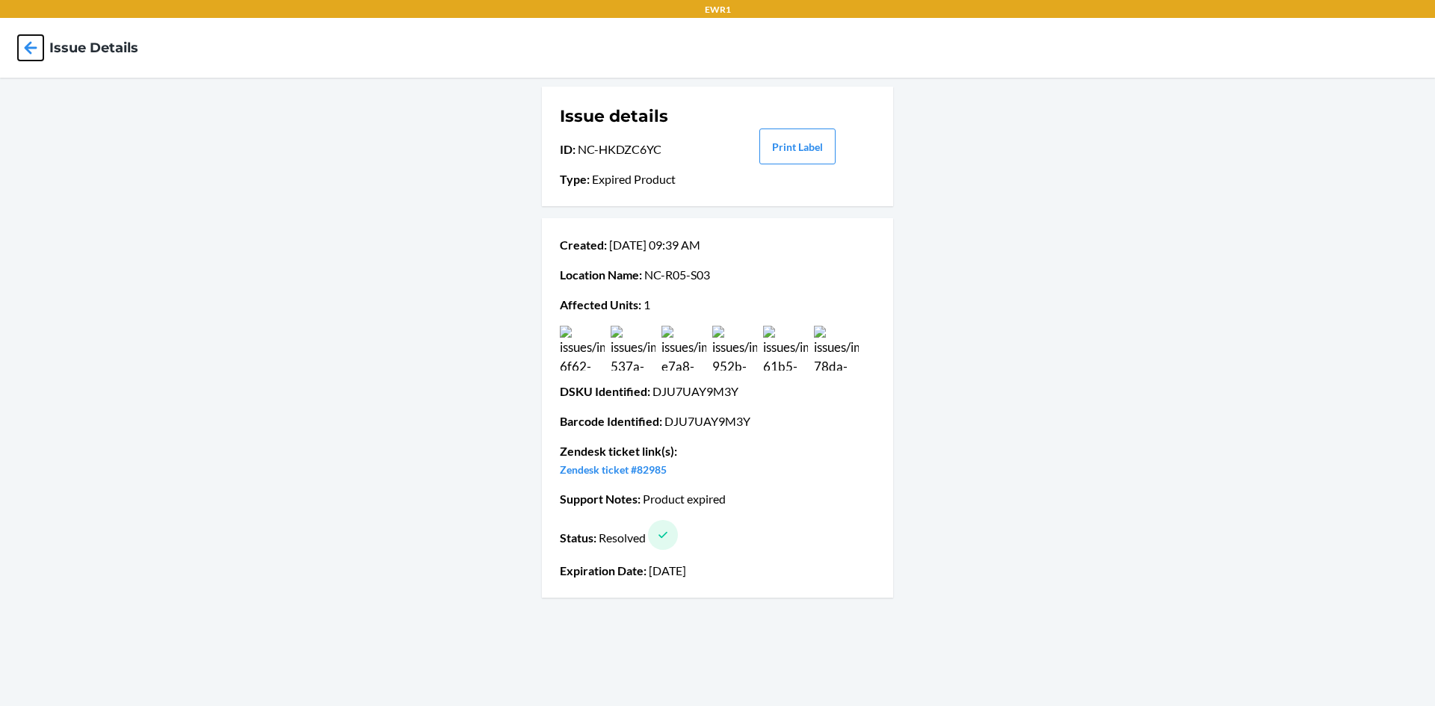
click at [28, 52] on icon at bounding box center [31, 47] width 13 height 13
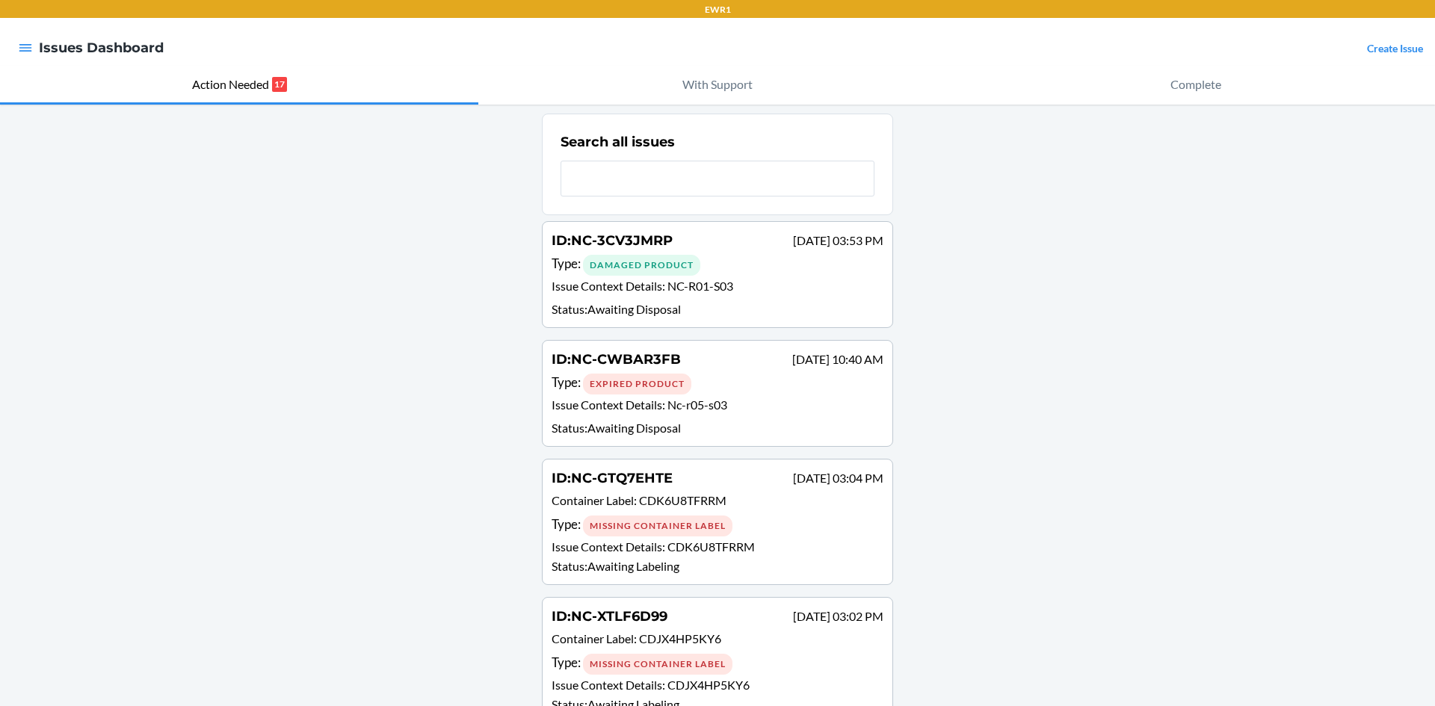
click at [758, 263] on div "Type : Damaged Product" at bounding box center [717, 265] width 332 height 22
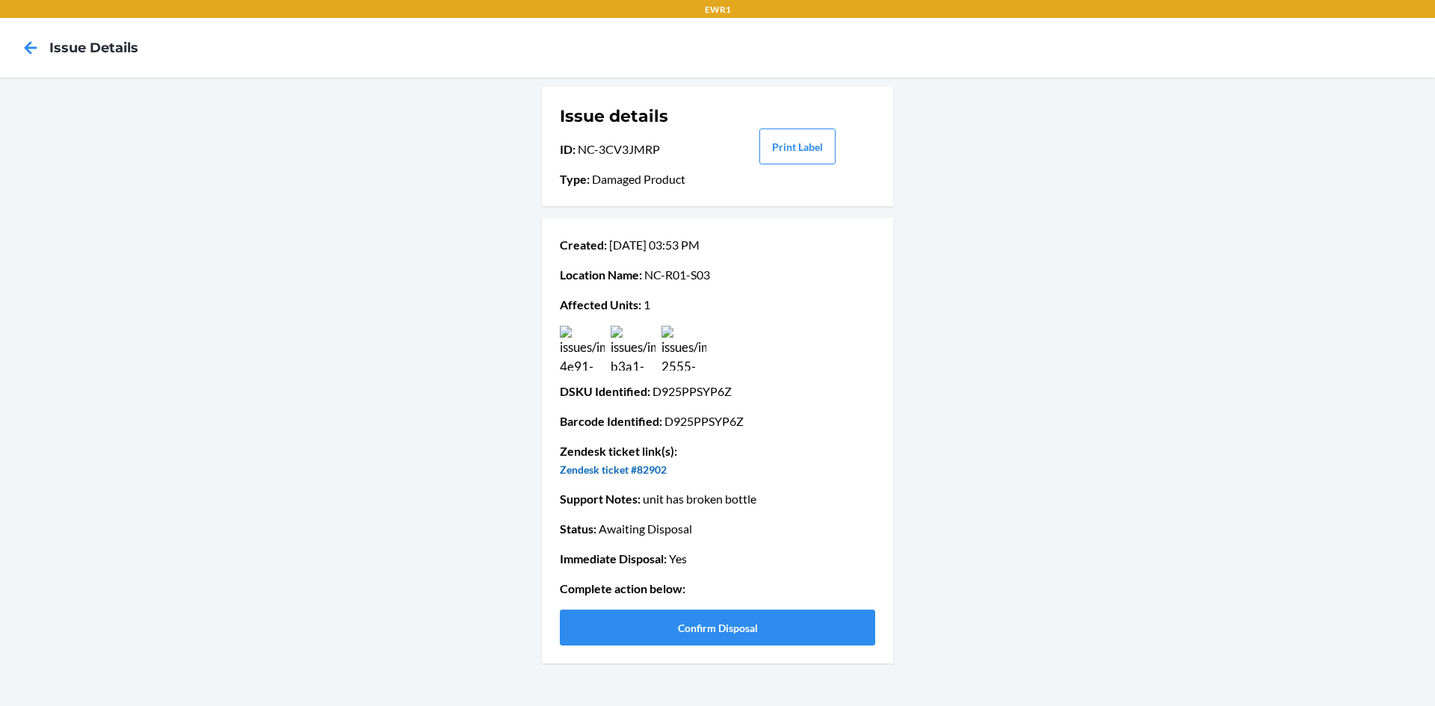
click at [652, 468] on link "Zendesk ticket #82902" at bounding box center [613, 469] width 107 height 13
click at [35, 52] on icon at bounding box center [30, 47] width 25 height 25
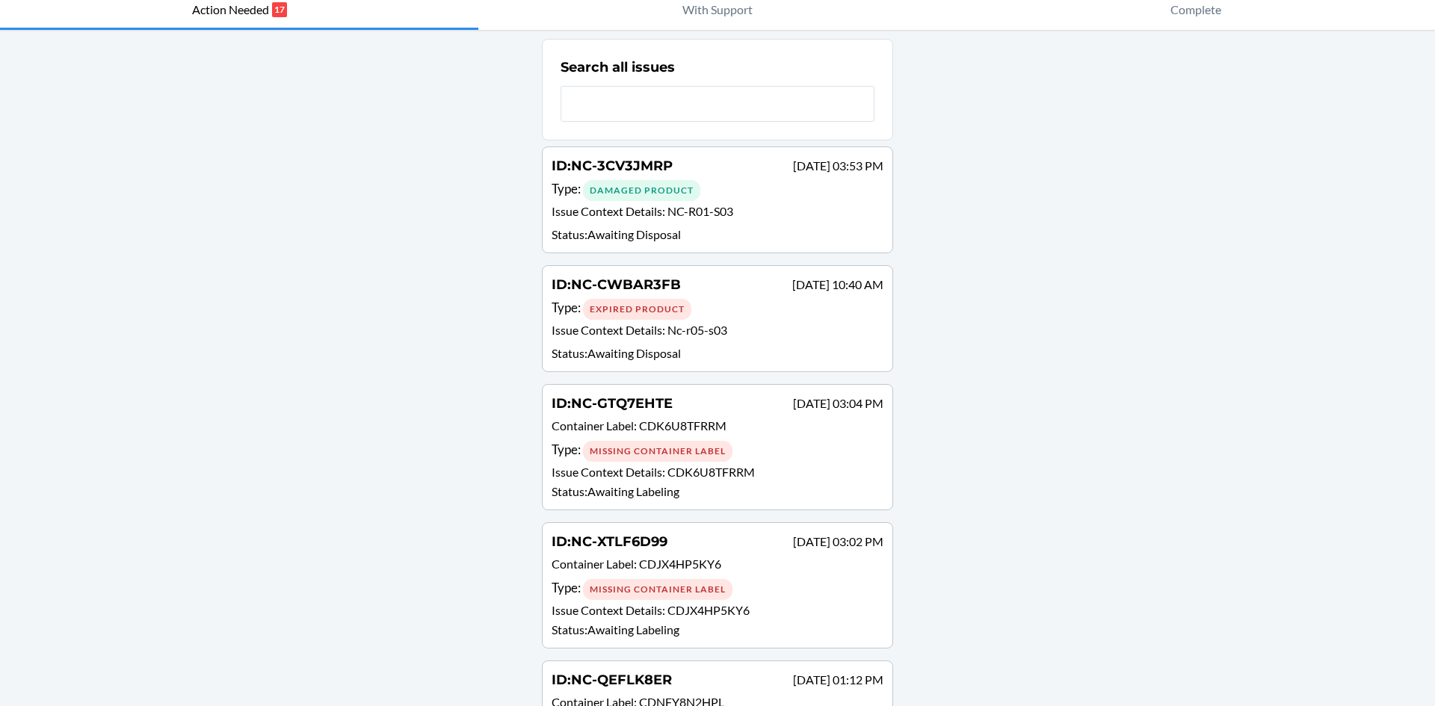
scroll to position [149, 0]
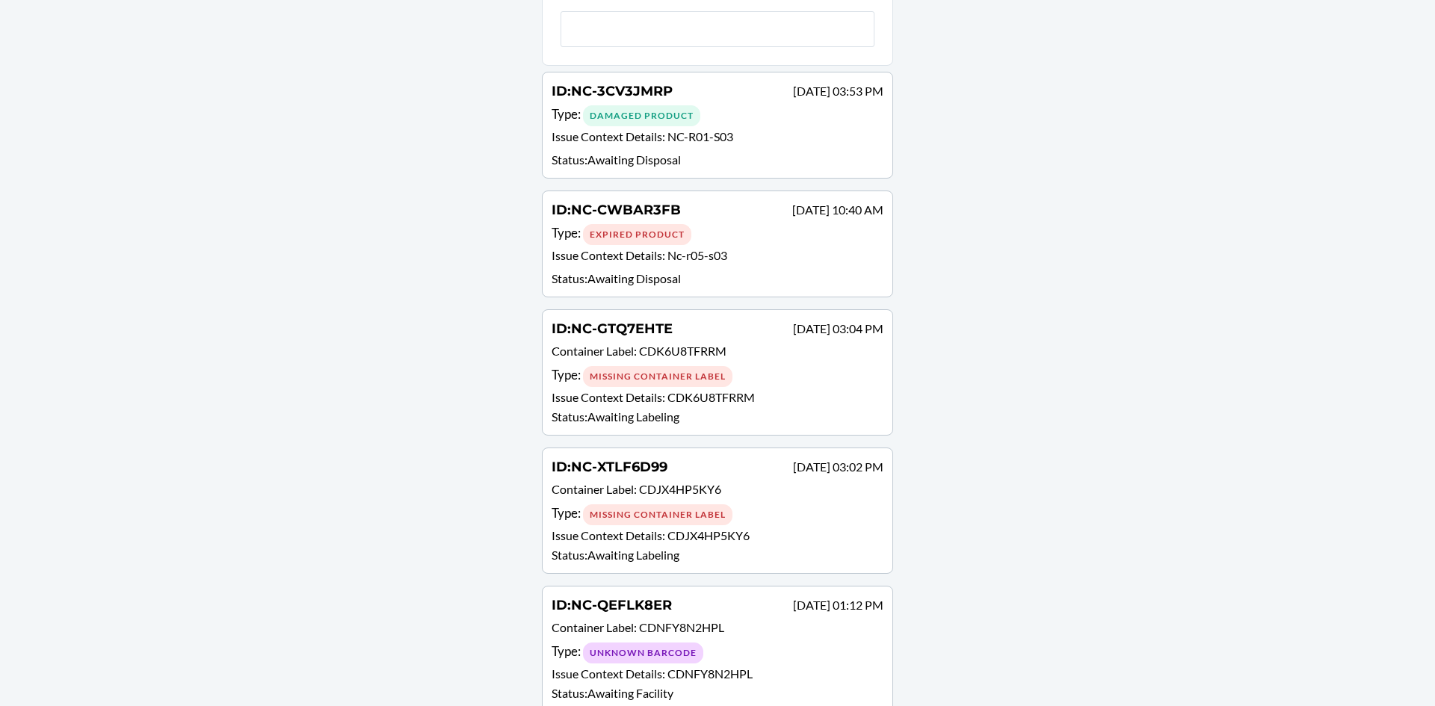
click at [693, 377] on div "Missing Container Label" at bounding box center [657, 376] width 149 height 21
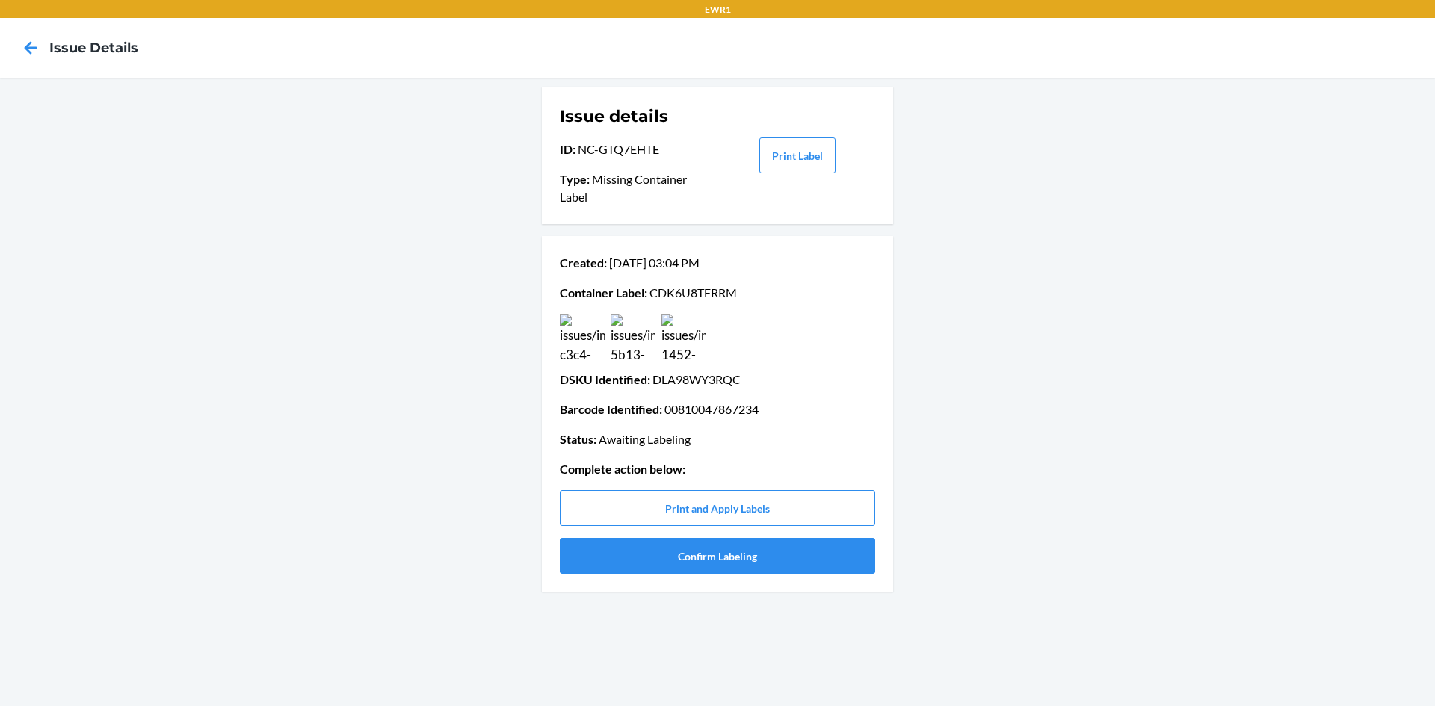
click at [562, 330] on img at bounding box center [582, 336] width 45 height 45
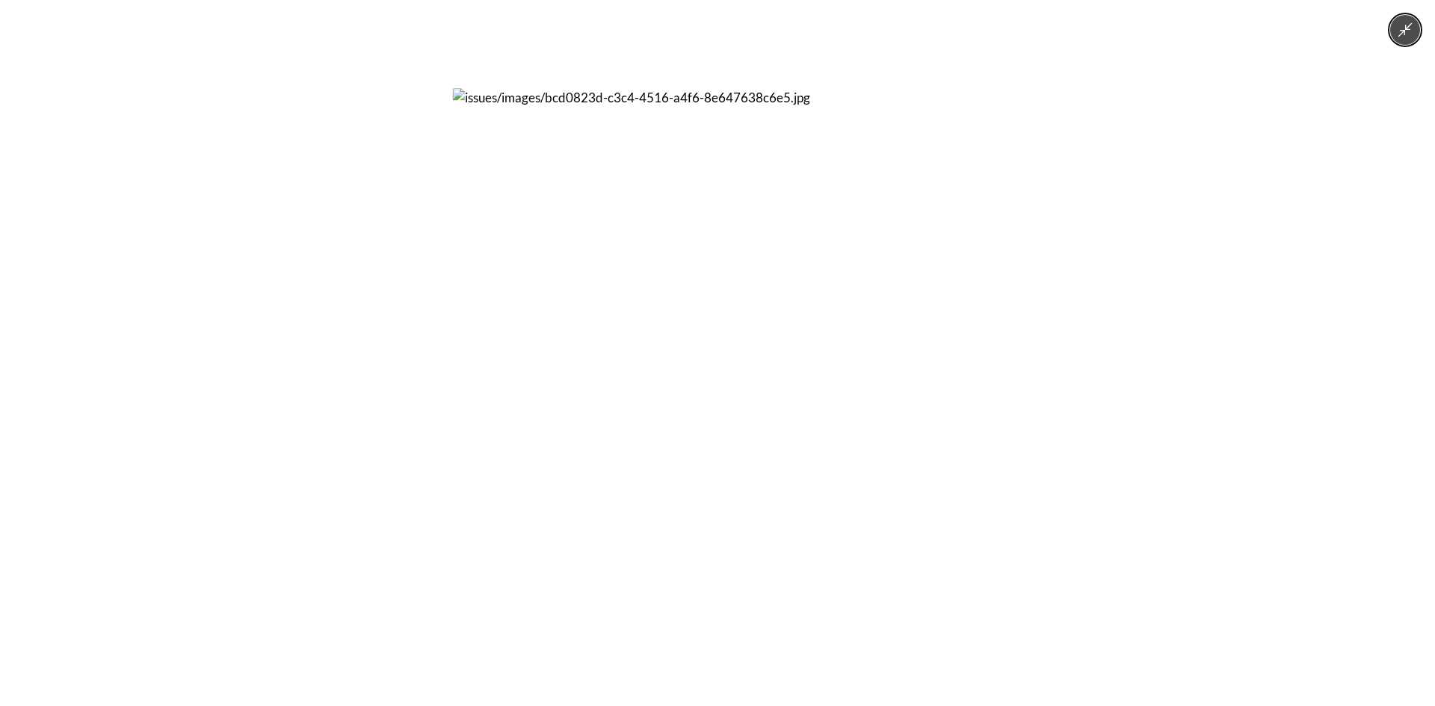
click at [608, 324] on img at bounding box center [718, 353] width 530 height 530
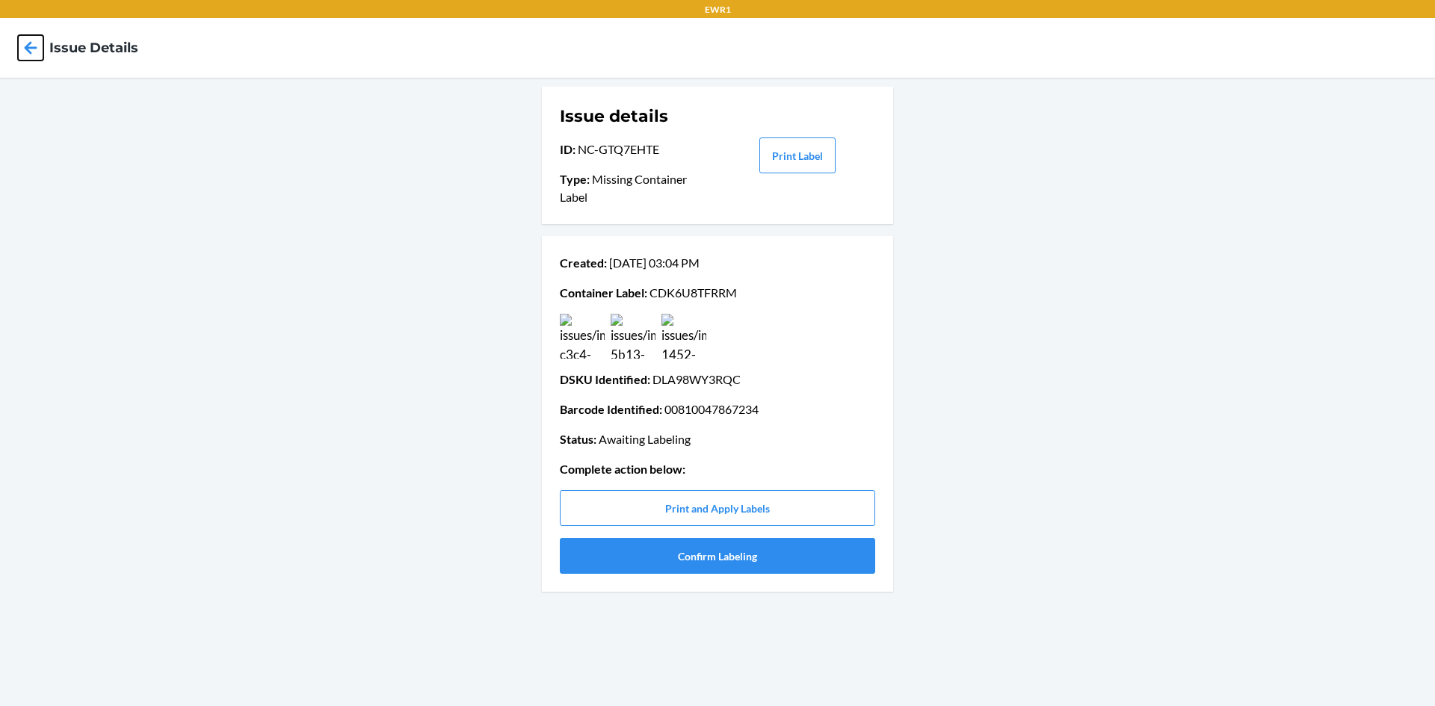
click at [35, 49] on icon at bounding box center [30, 47] width 25 height 25
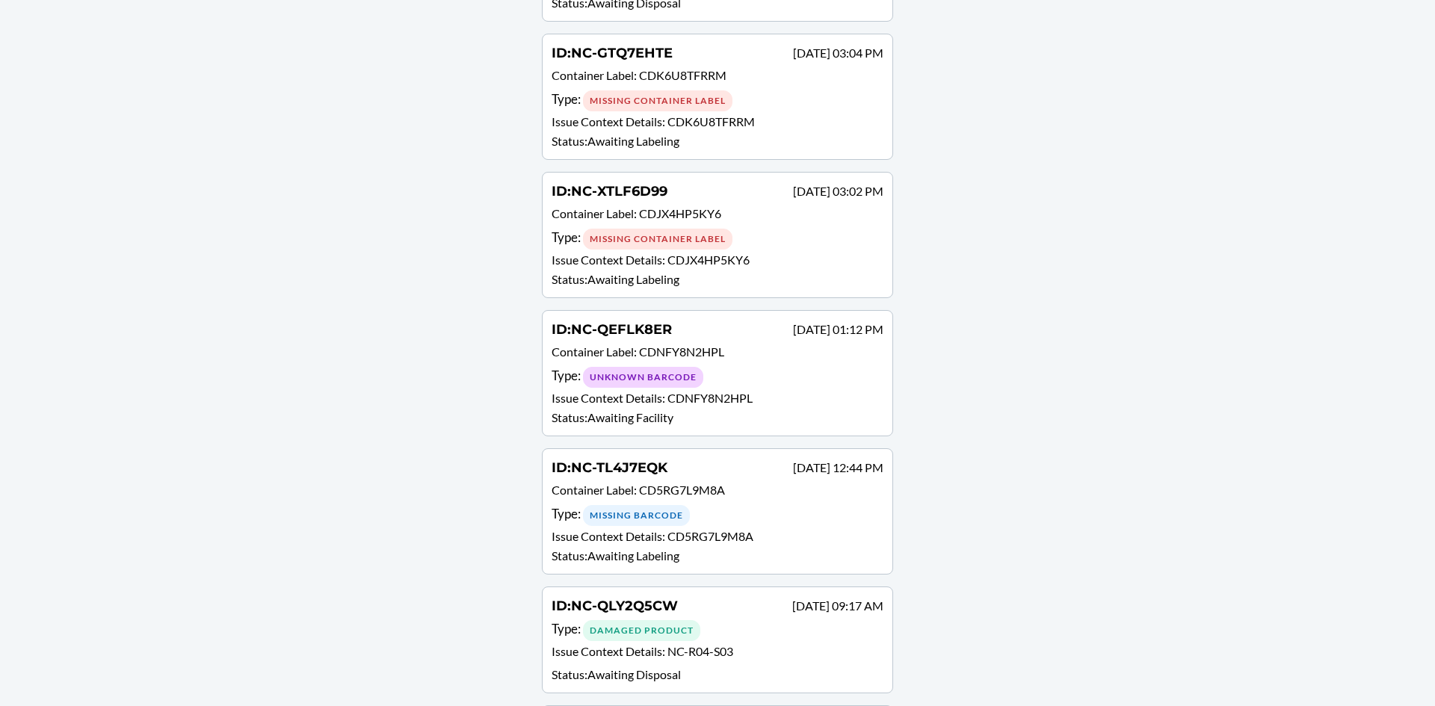
scroll to position [448, 0]
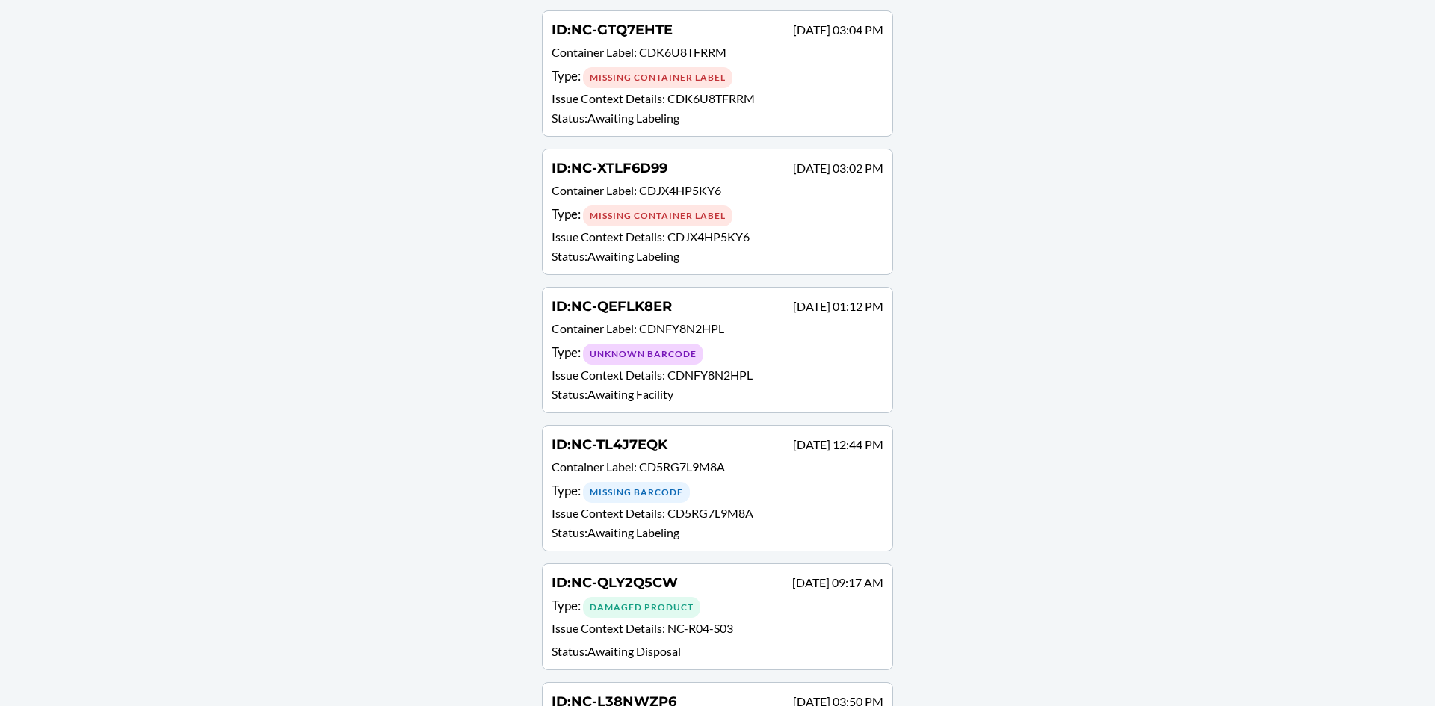
click at [673, 353] on div "Unknown Barcode" at bounding box center [643, 354] width 120 height 21
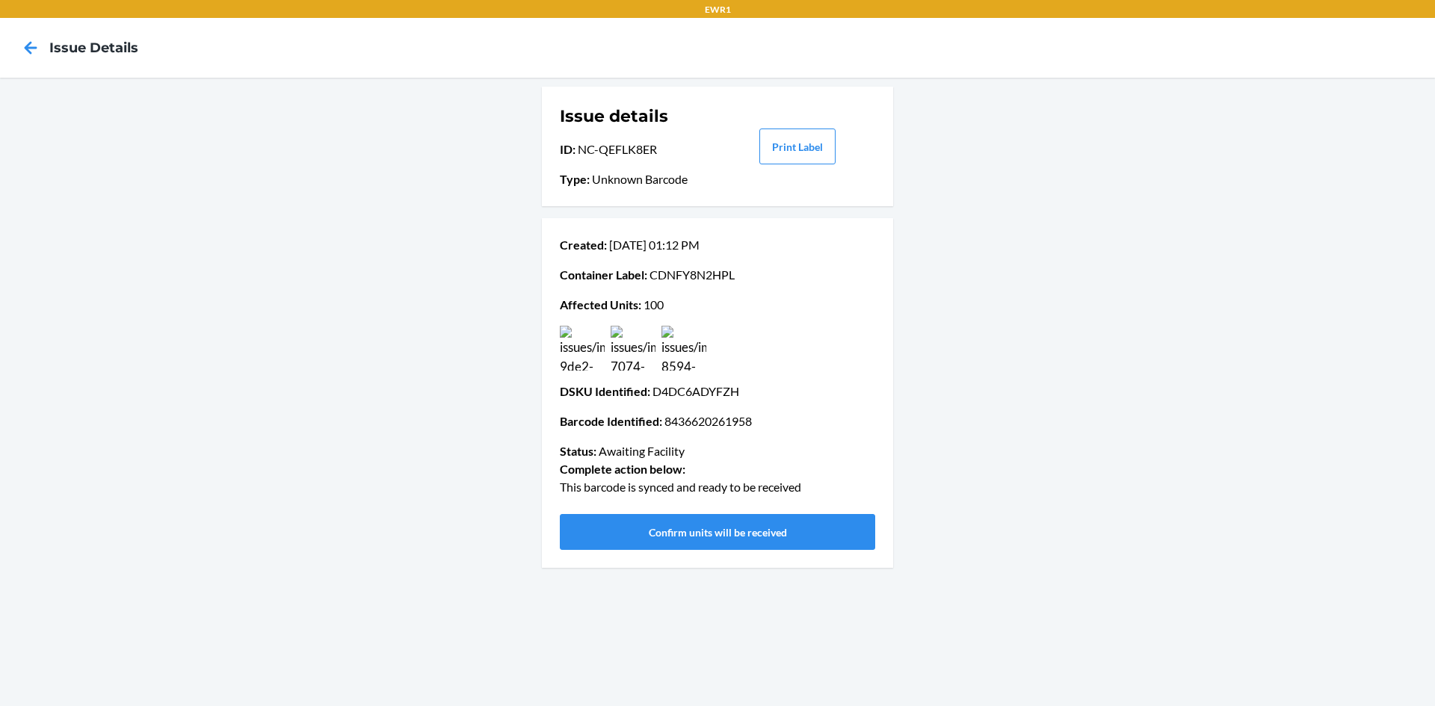
click at [596, 358] on img at bounding box center [582, 348] width 45 height 45
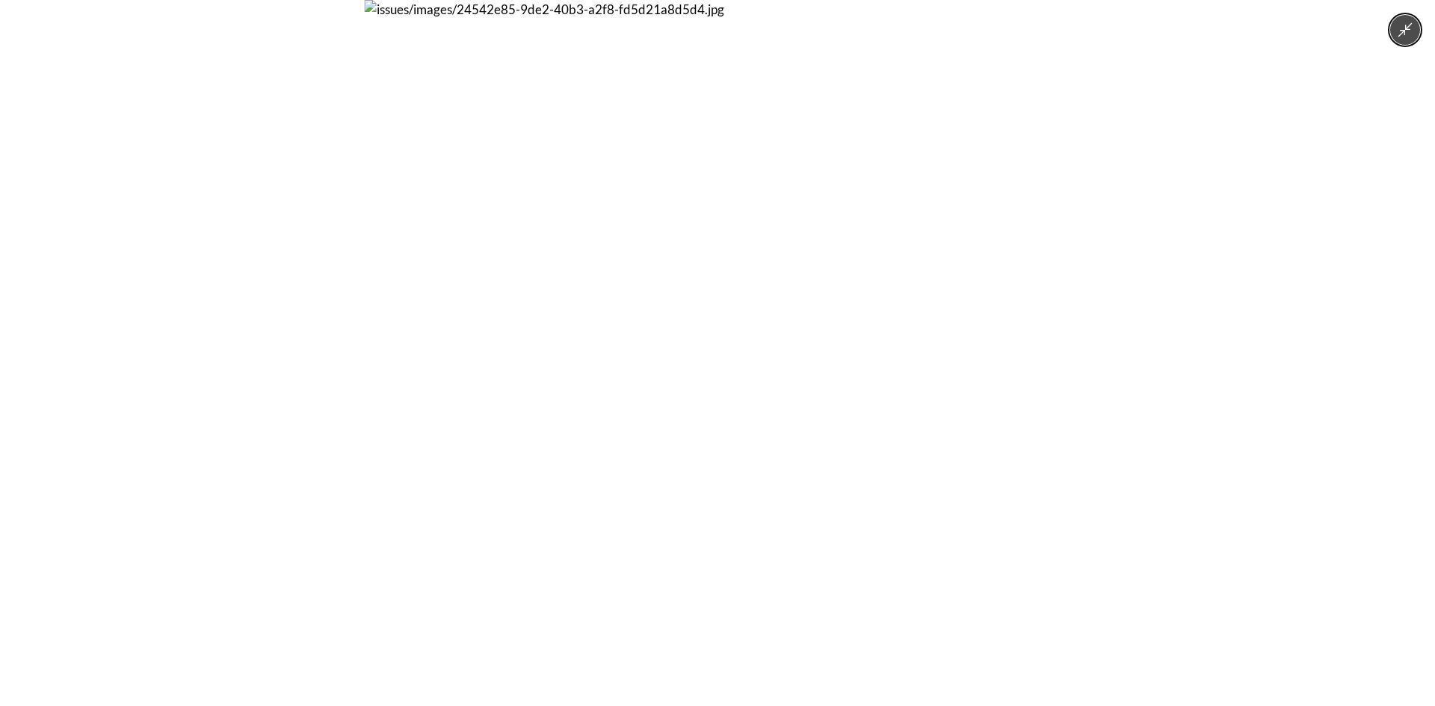
click at [1016, 326] on img at bounding box center [718, 353] width 706 height 706
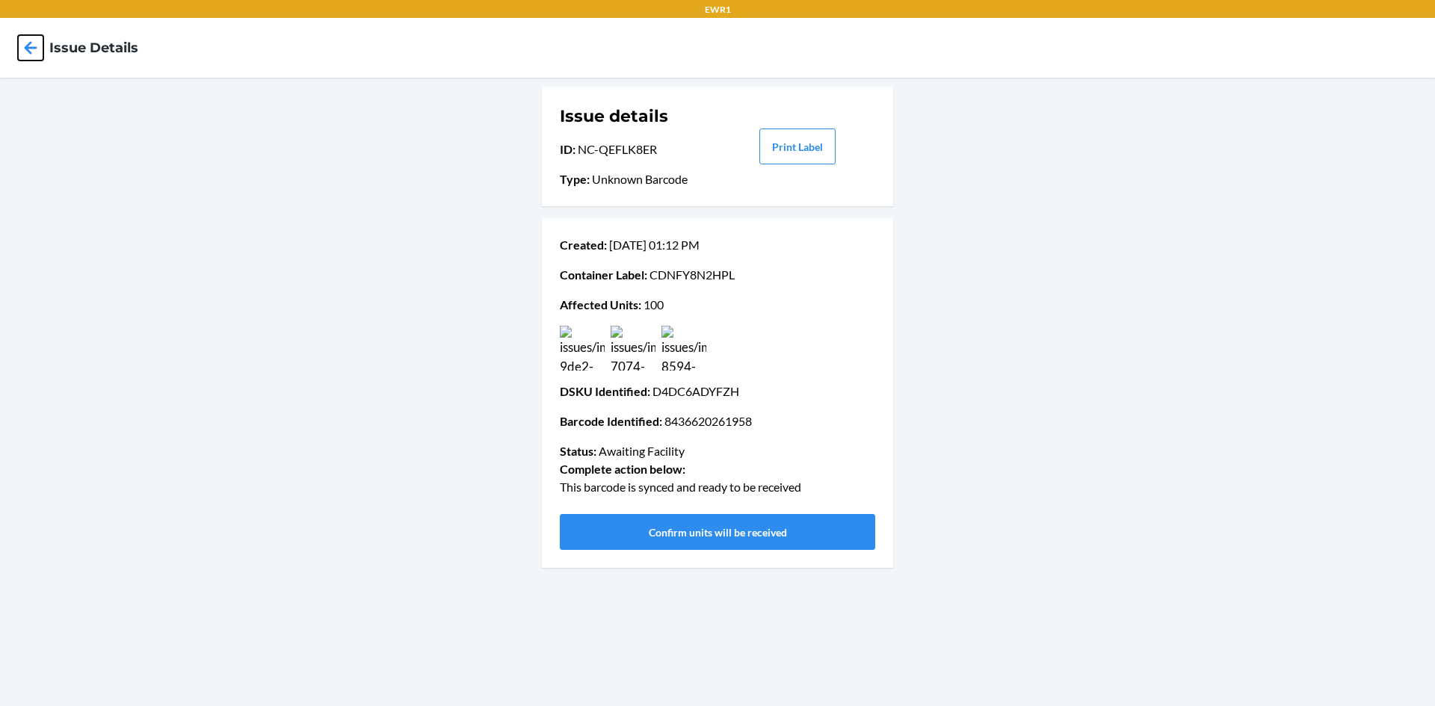
click at [28, 44] on icon at bounding box center [31, 47] width 13 height 13
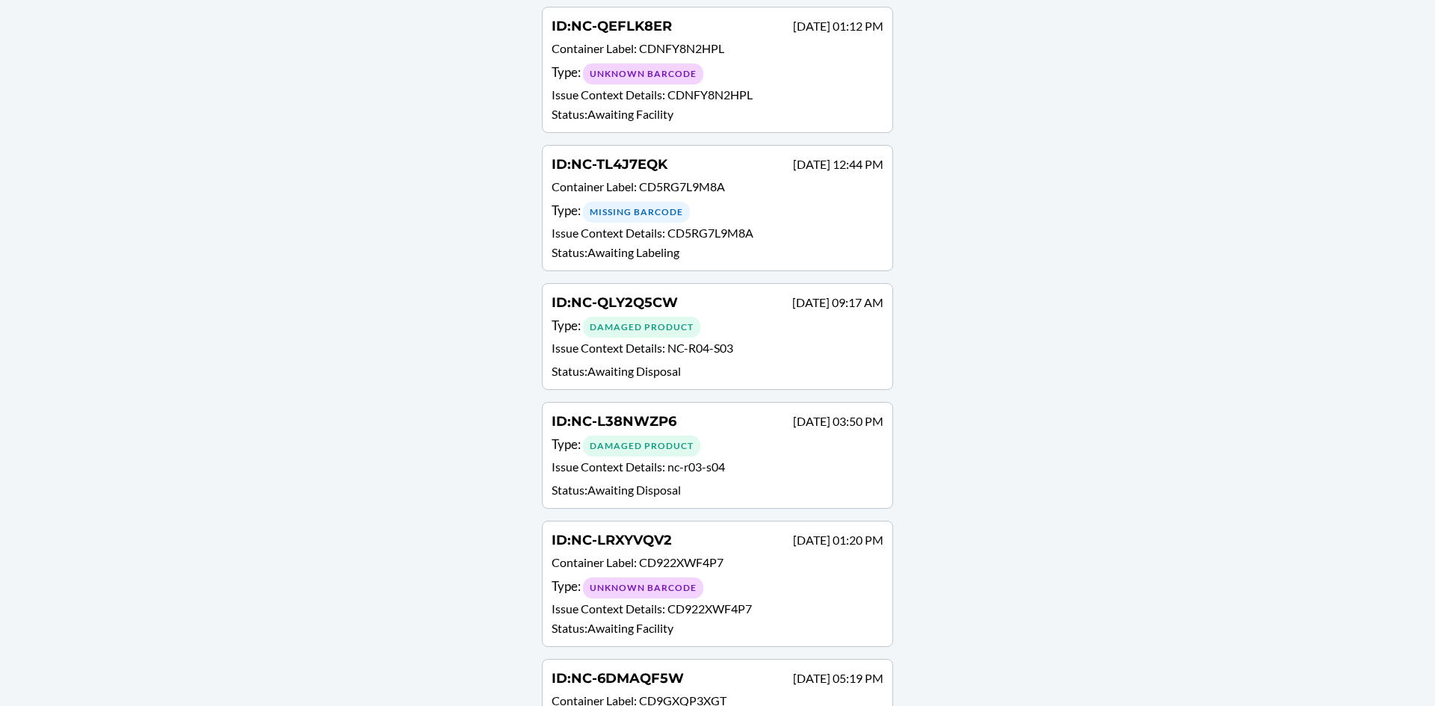
scroll to position [747, 0]
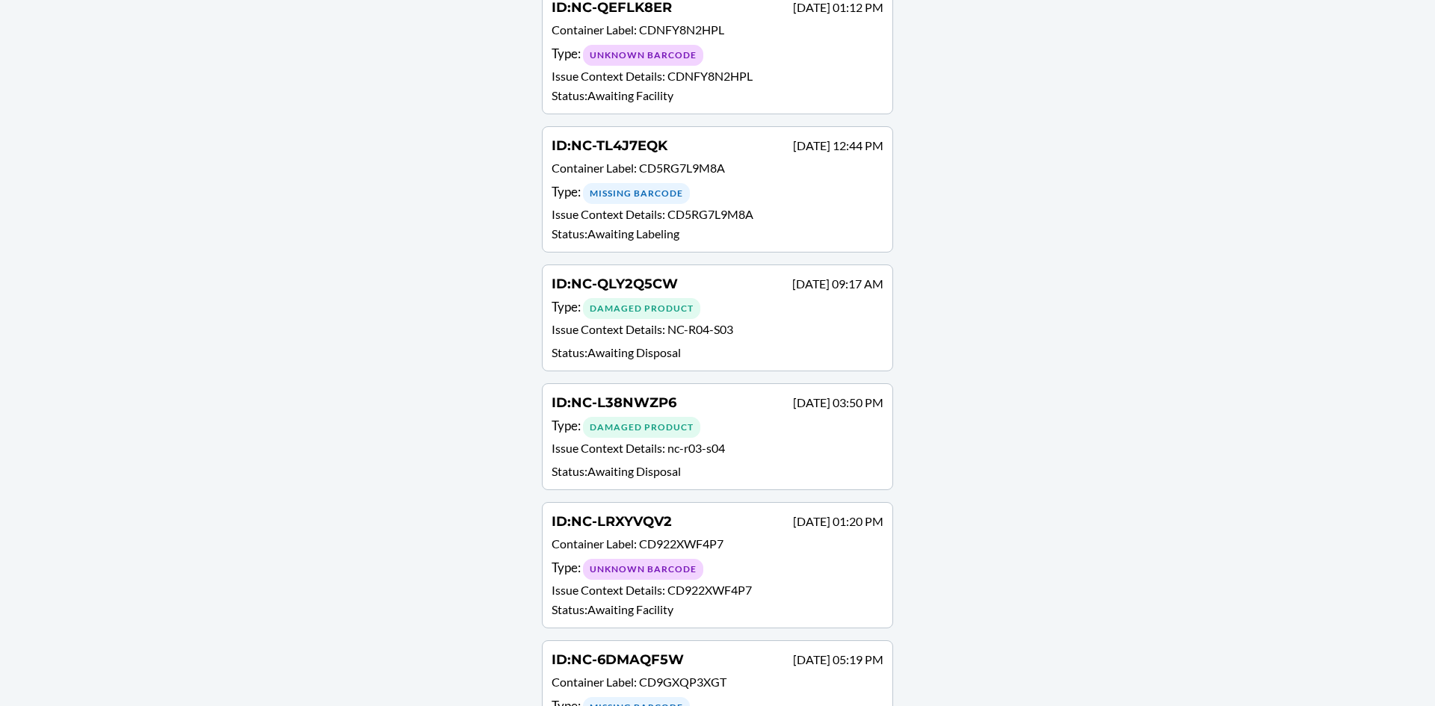
click at [761, 328] on p "Issue Context Details : NC-R04-S03" at bounding box center [717, 332] width 332 height 22
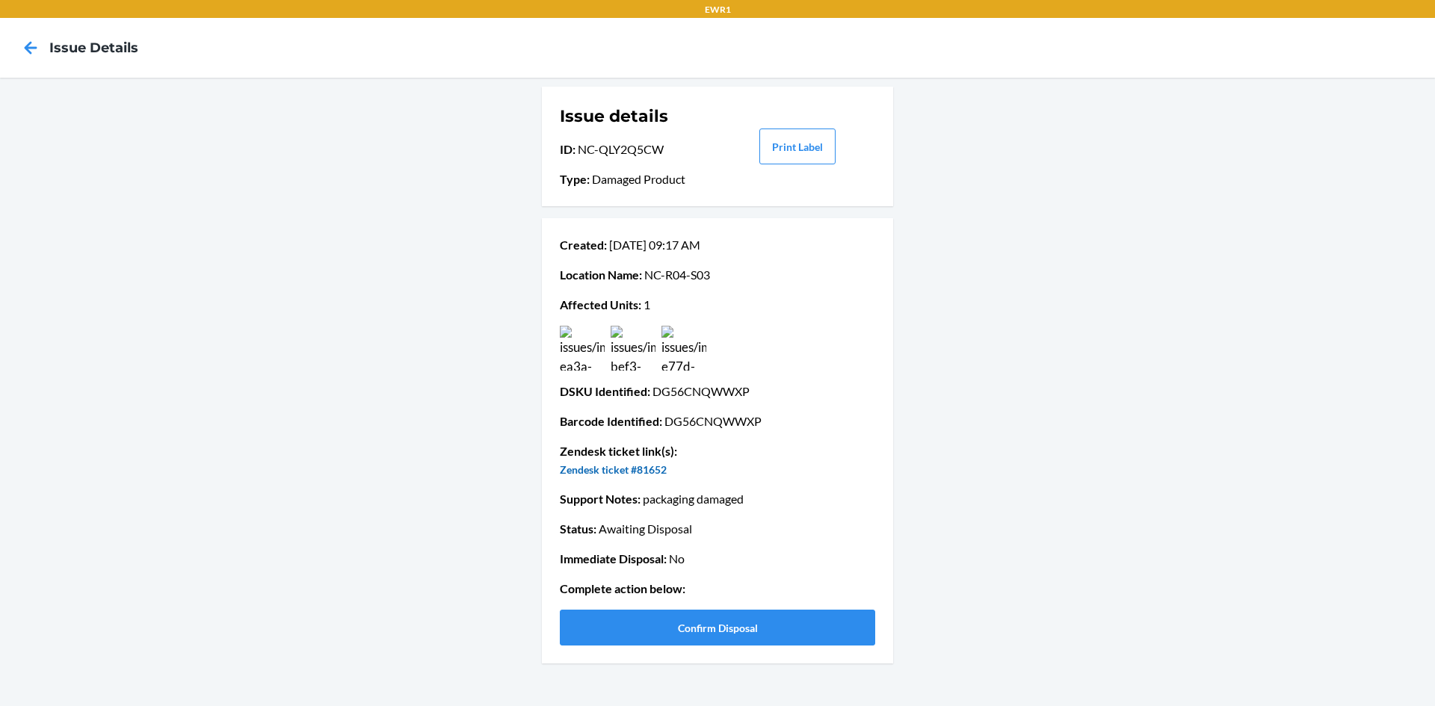
click at [622, 466] on link "Zendesk ticket #81652" at bounding box center [613, 469] width 107 height 13
click at [37, 40] on icon at bounding box center [30, 47] width 25 height 25
